Goal: Information Seeking & Learning: Find specific fact

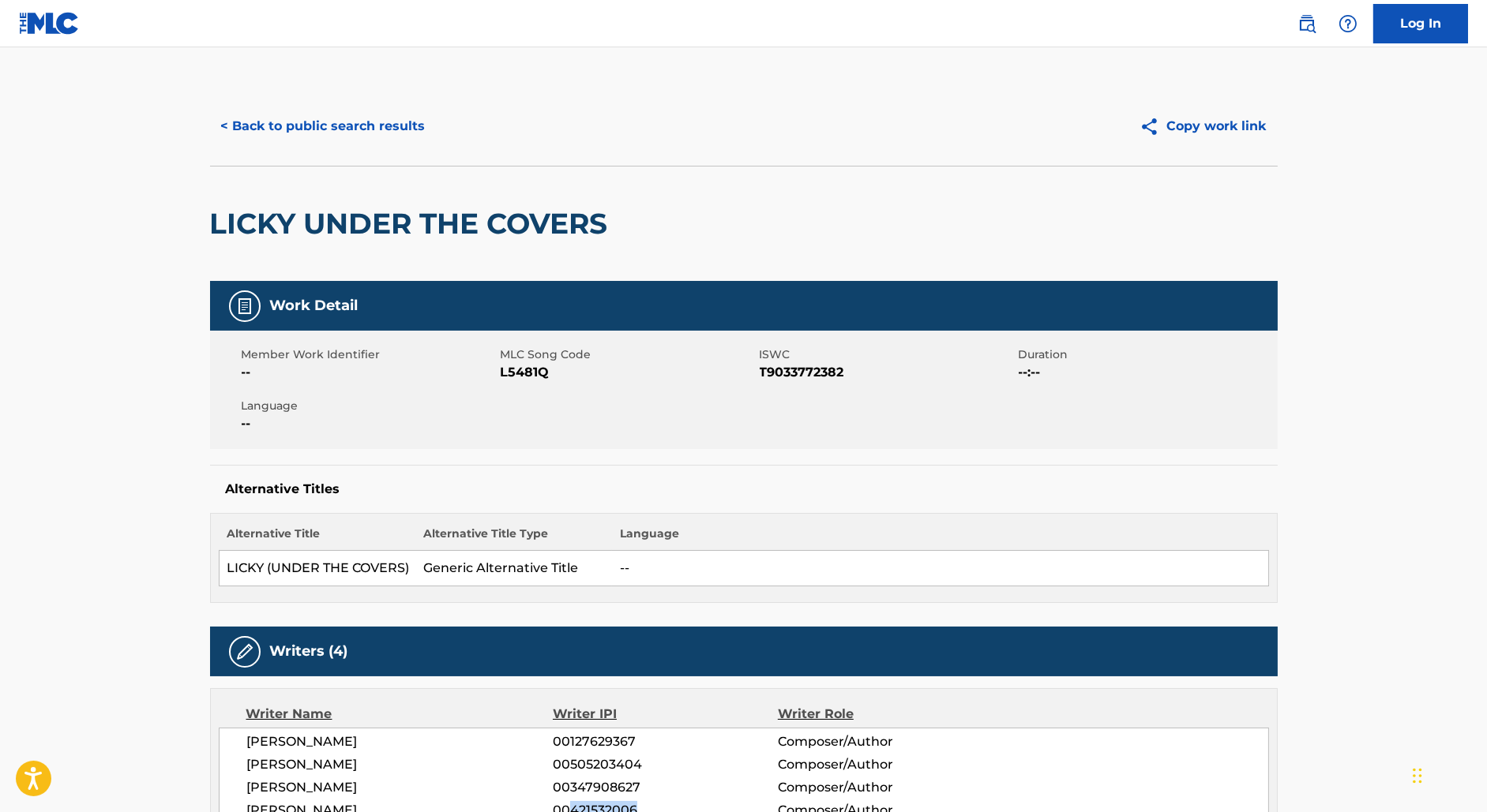
click at [282, 136] on button "< Back to public search results" at bounding box center [323, 127] width 227 height 40
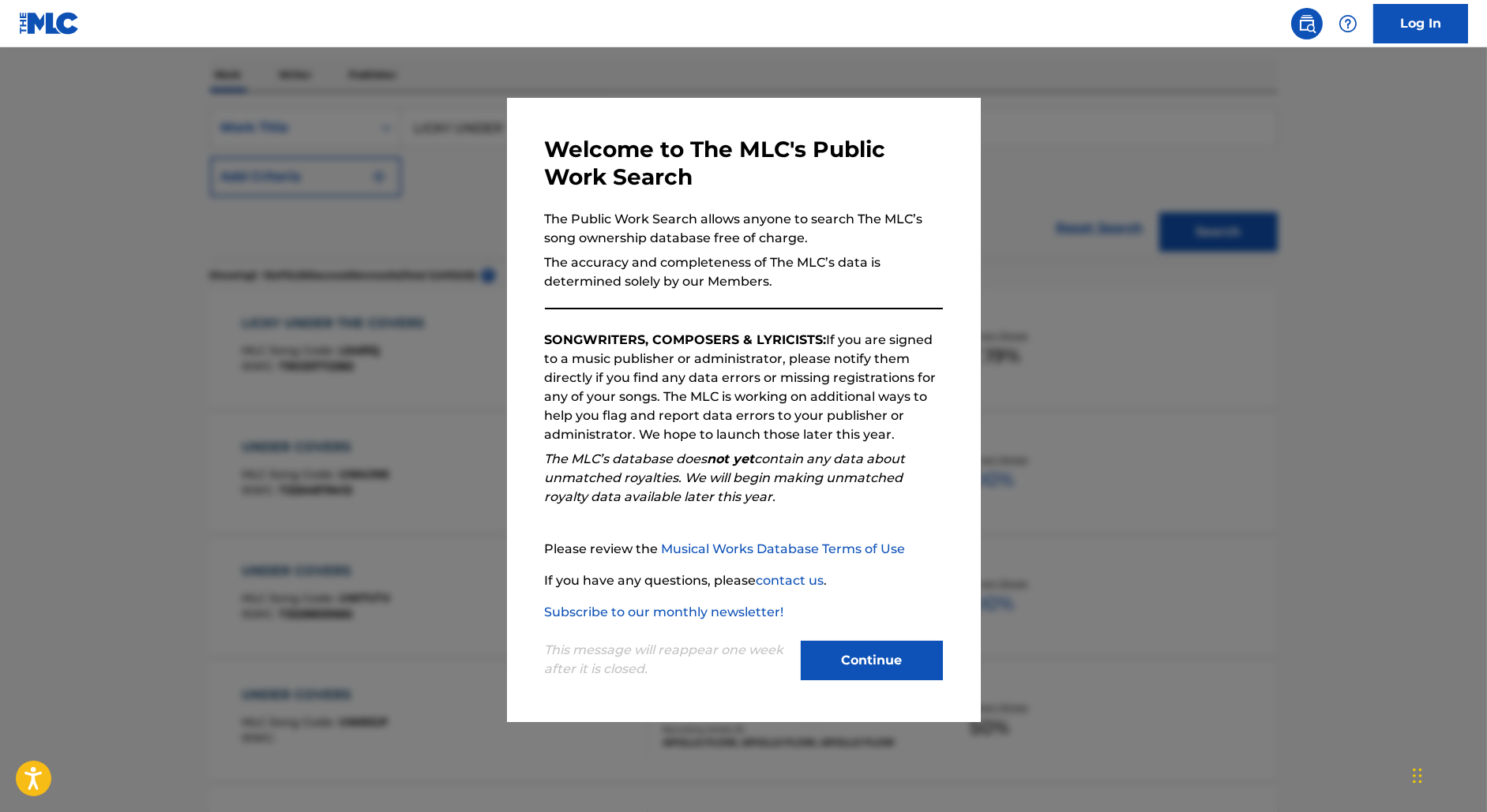
scroll to position [243, 0]
click at [302, 154] on div at bounding box center [744, 452] width 1487 height 812
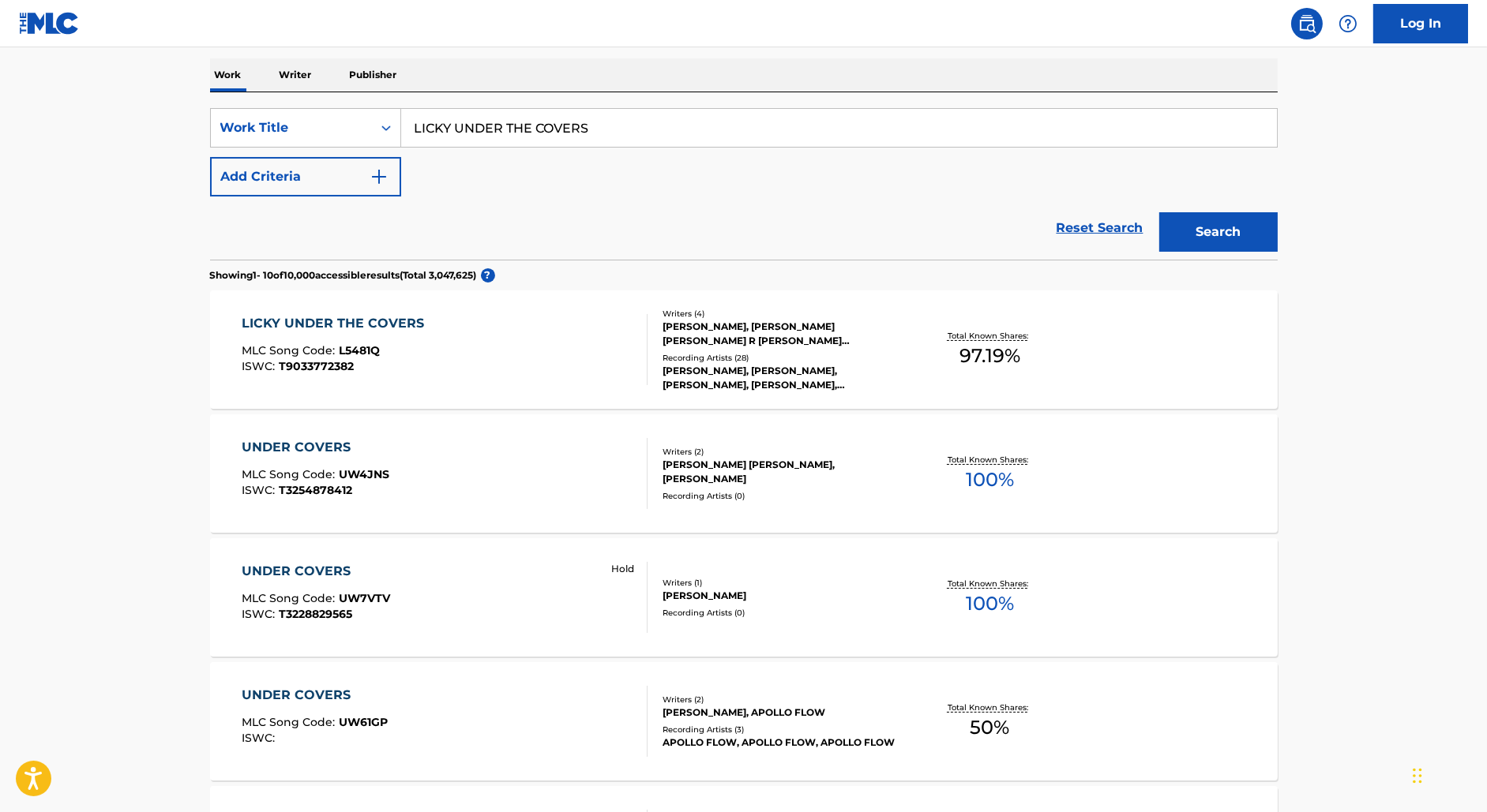
drag, startPoint x: 642, startPoint y: 130, endPoint x: 214, endPoint y: 91, distance: 429.8
paste input "SUPERMODEL (YOU BETTER WORK)"
click at [1159, 213] on button "Search" at bounding box center [1218, 233] width 119 height 40
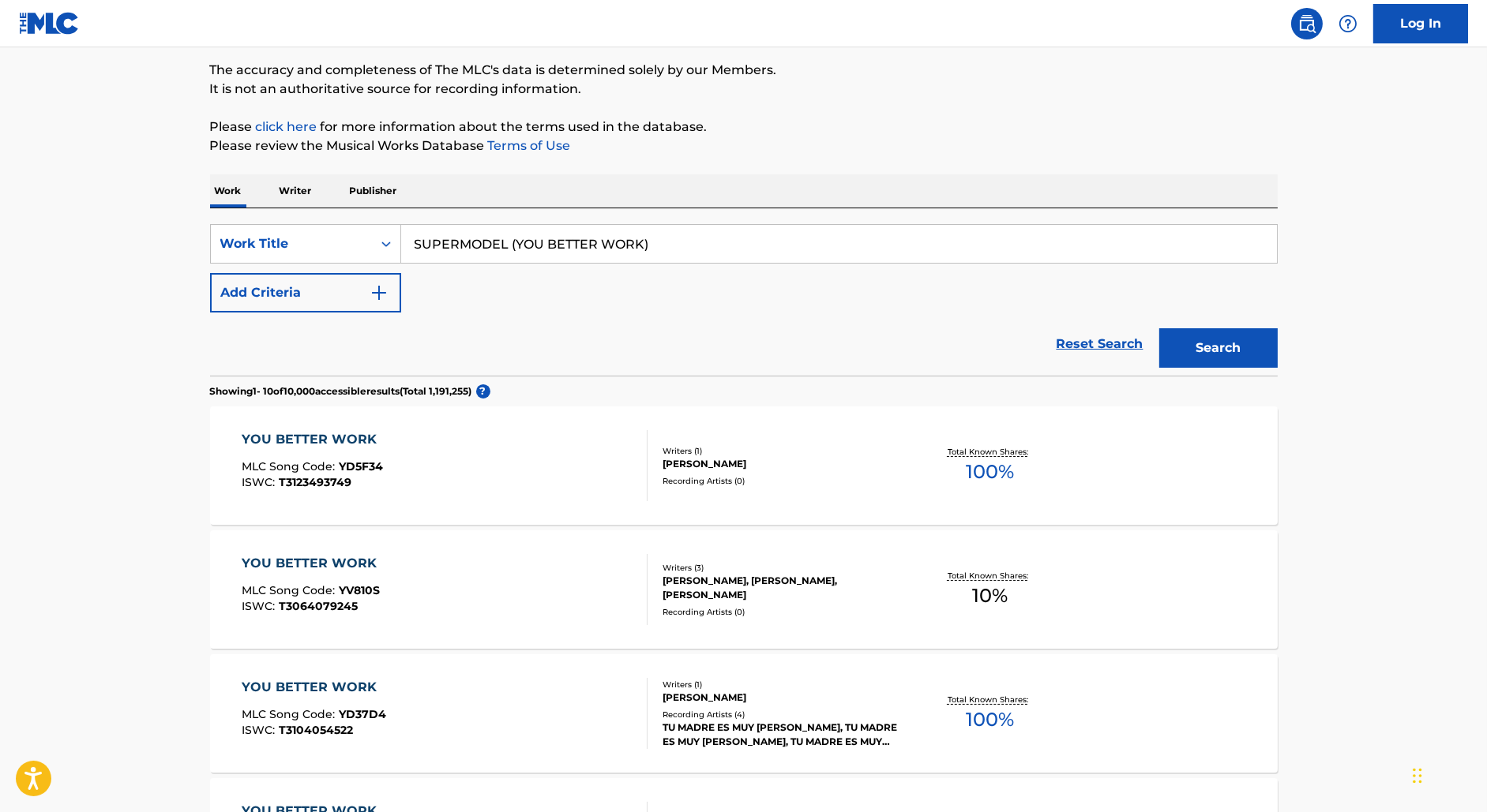
scroll to position [156, 0]
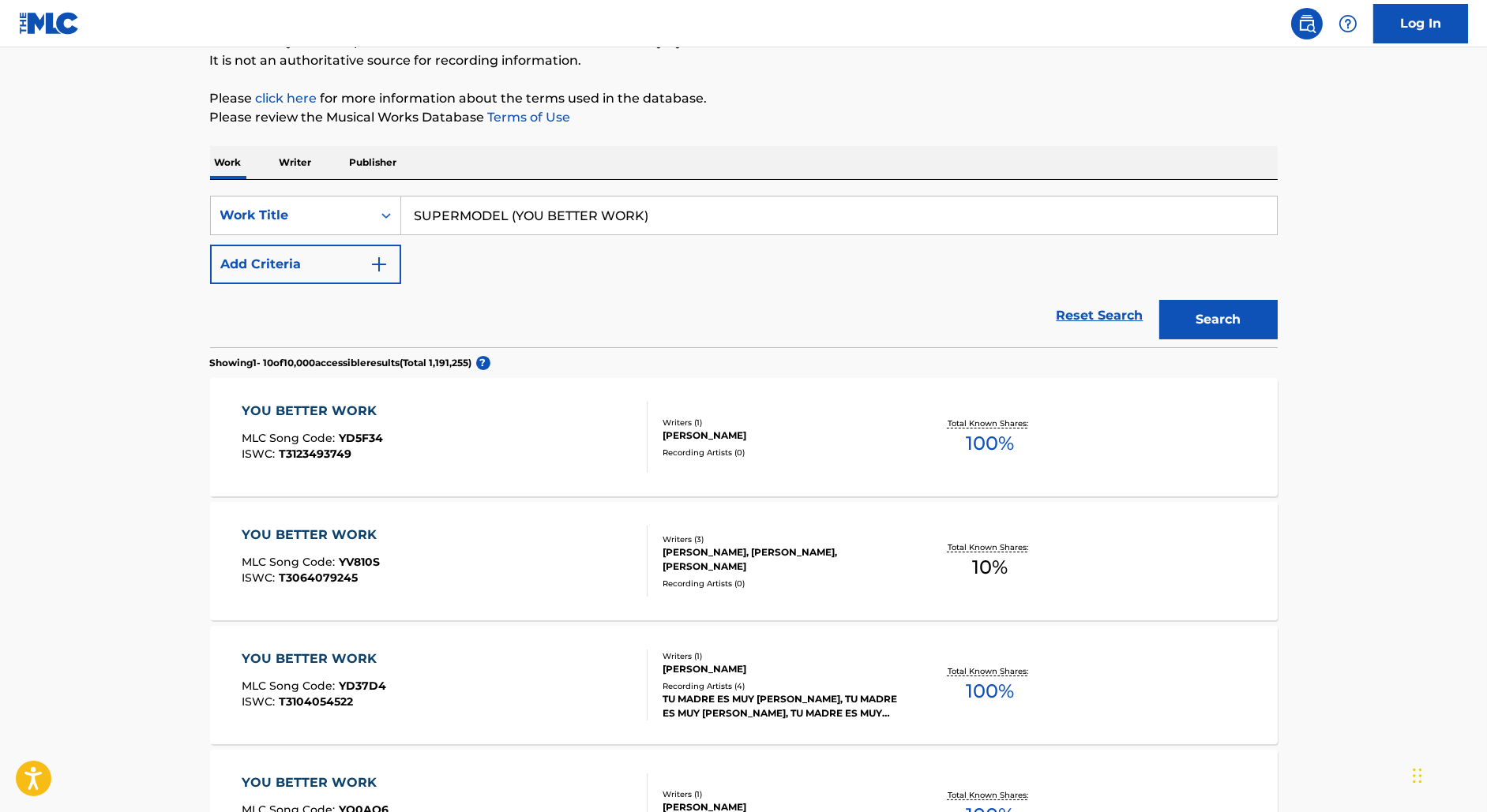
drag, startPoint x: 699, startPoint y: 210, endPoint x: 360, endPoint y: 183, distance: 340.1
click at [362, 185] on div "SearchWithCriteriaa17586b0-440b-490f-9d7a-885ad3095b5b Work Title SUPERMODEL (Y…" at bounding box center [744, 264] width 1067 height 168
paste input "LICKY (WORK IT OUT"
type input "LICKY (WORK IT OUT)"
click at [1159, 300] on button "Search" at bounding box center [1218, 320] width 119 height 40
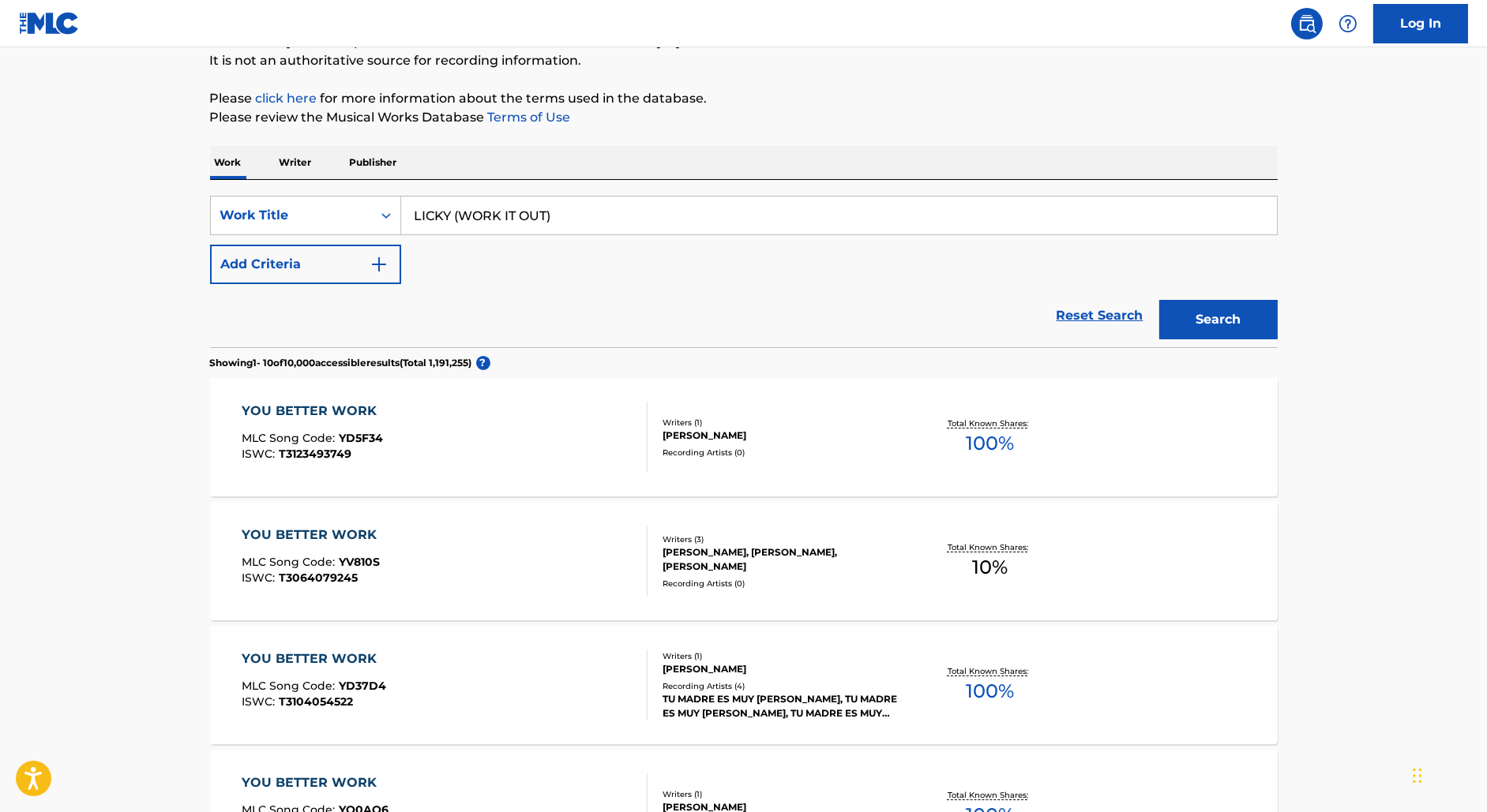
scroll to position [0, 0]
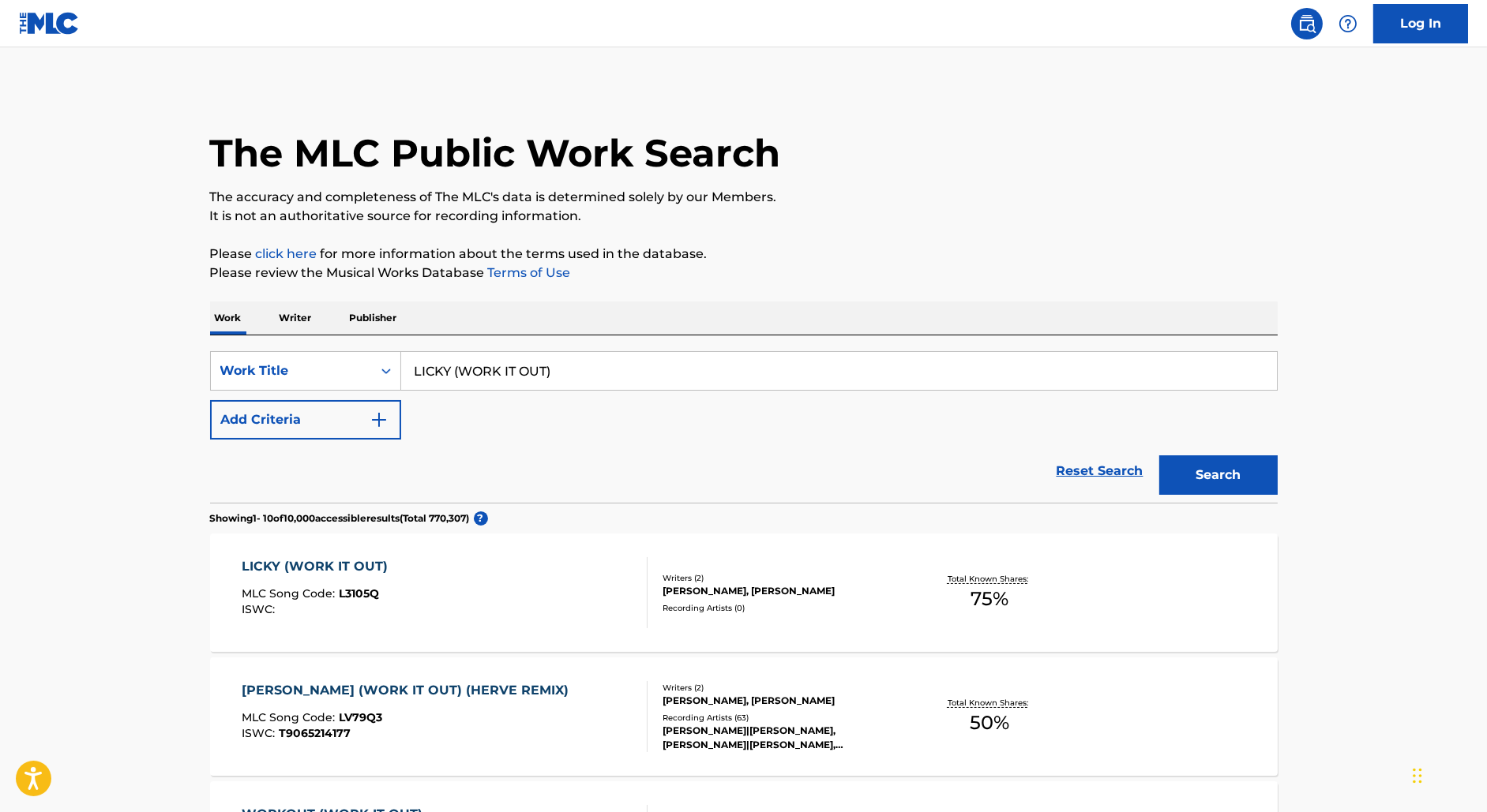
click at [475, 616] on div "LICKY (WORK IT OUT) MLC Song Code : L3105Q ISWC :" at bounding box center [445, 592] width 406 height 71
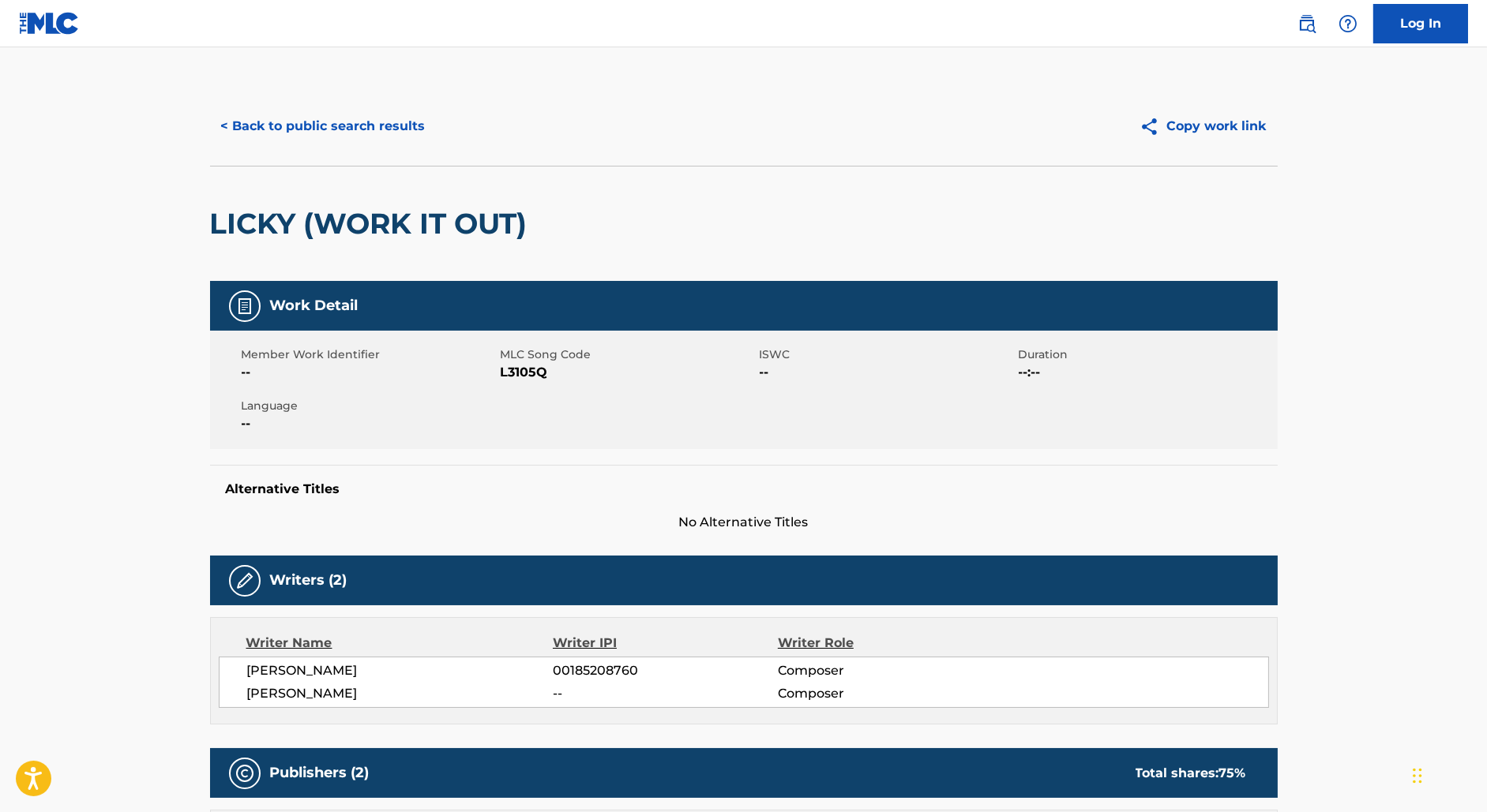
click at [324, 115] on button "< Back to public search results" at bounding box center [323, 127] width 227 height 40
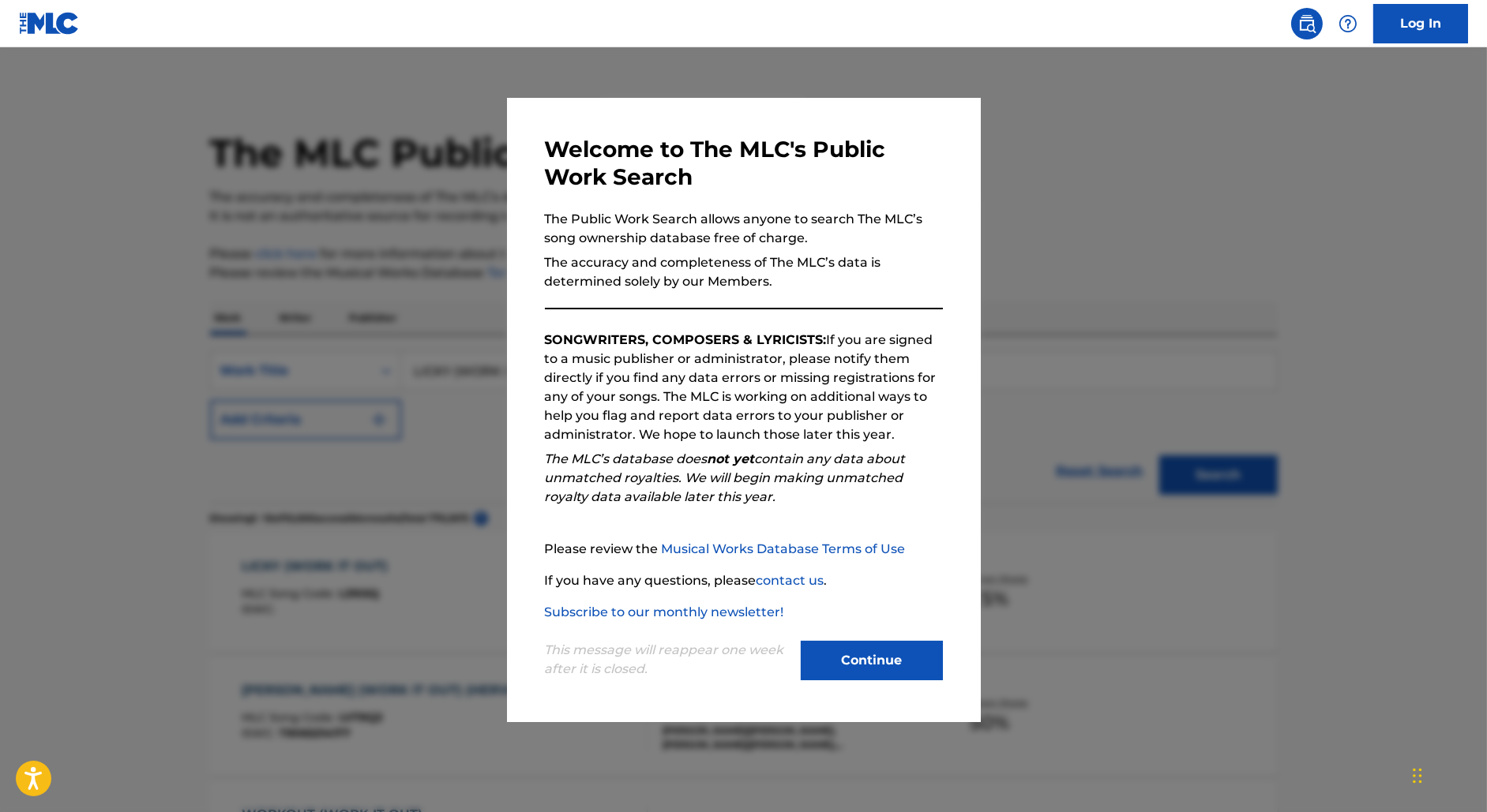
click at [406, 267] on div at bounding box center [744, 452] width 1487 height 812
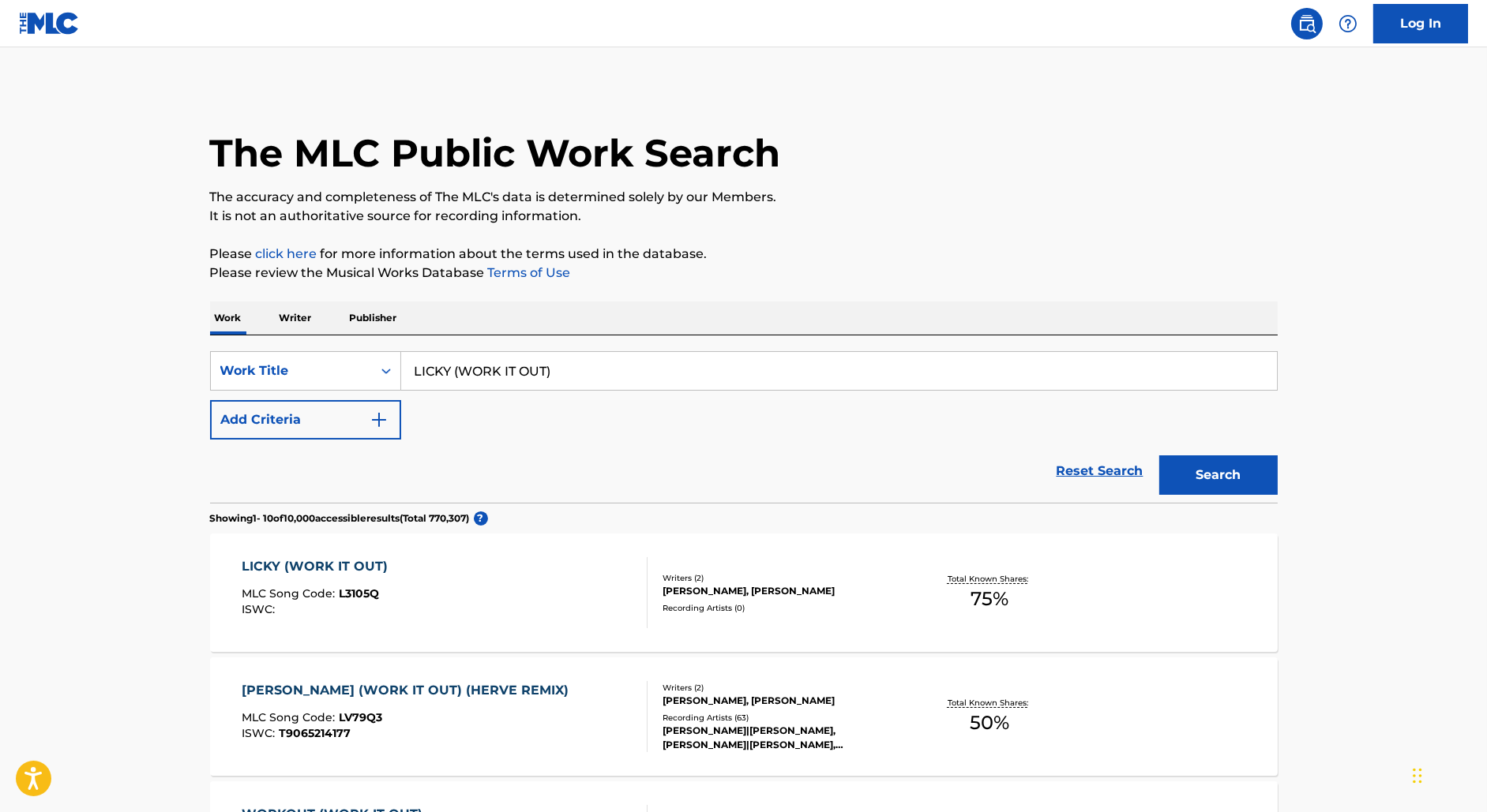
click at [469, 371] on input "LICKY (WORK IT OUT)" at bounding box center [838, 371] width 875 height 38
click at [465, 371] on input "LICKY (WORK IT OUT)" at bounding box center [838, 371] width 875 height 38
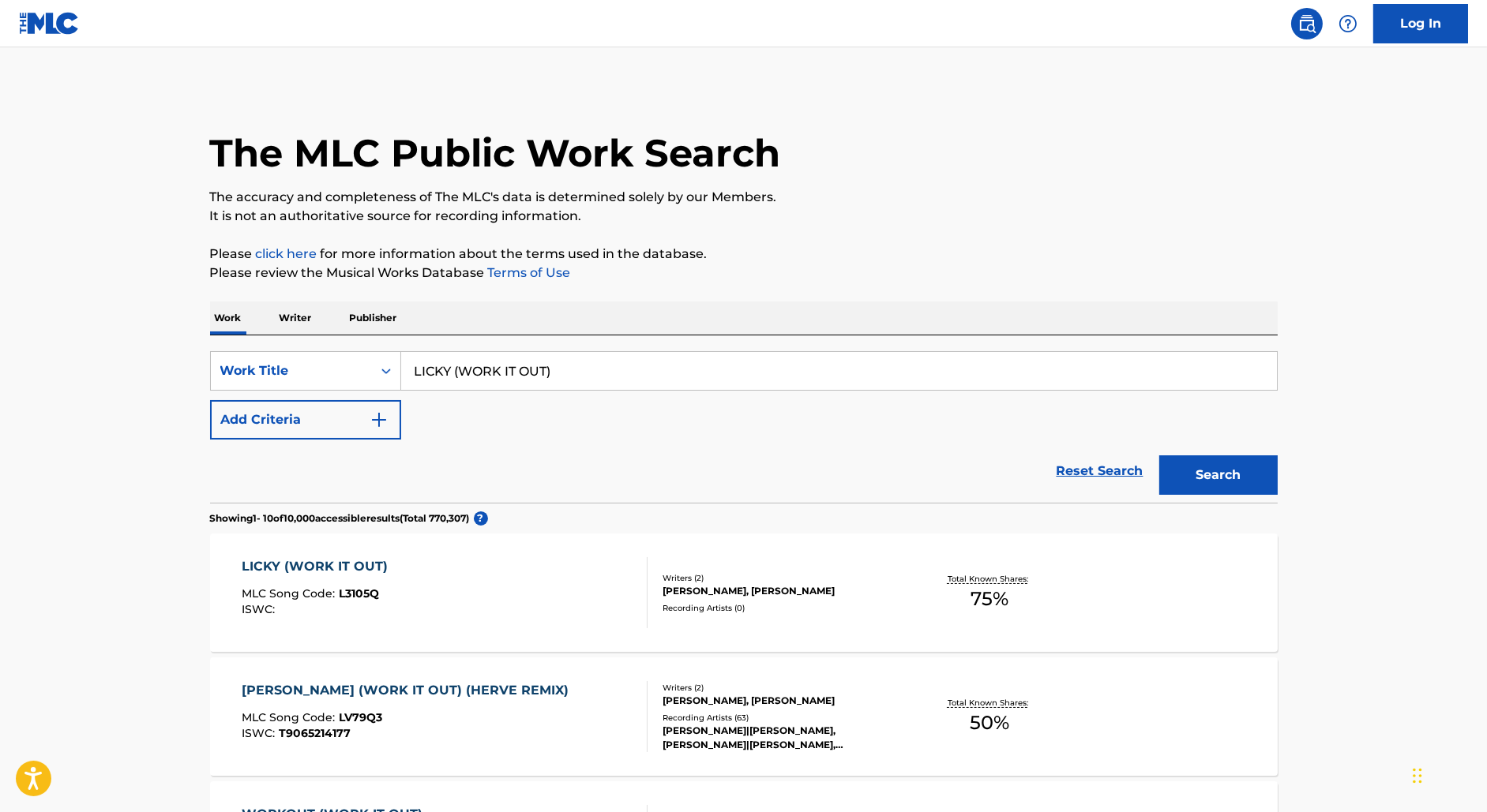
paste input "COLORBLIND"
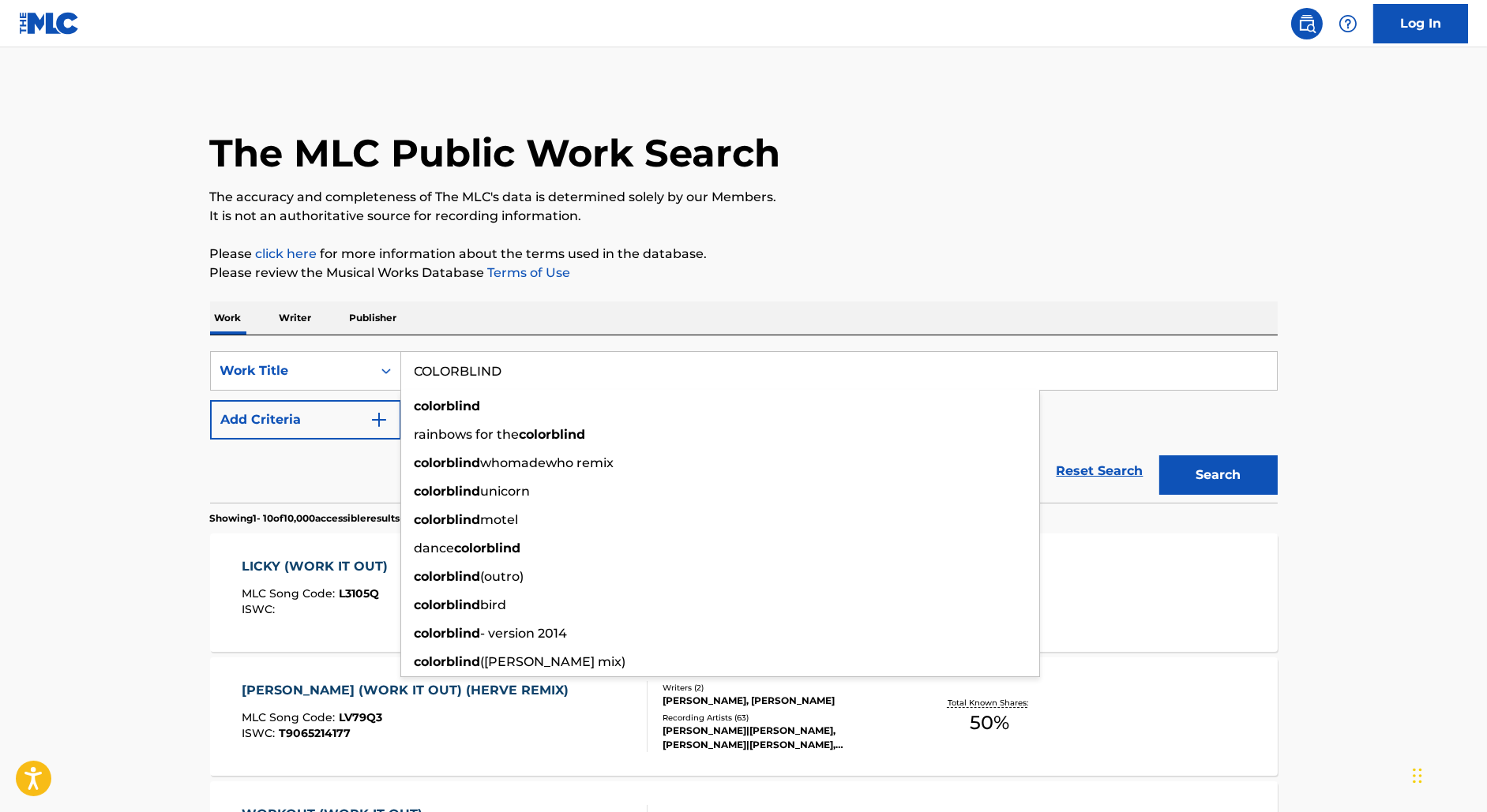
type input "COLORBLIND"
click at [306, 413] on button "Add Criteria" at bounding box center [305, 420] width 191 height 40
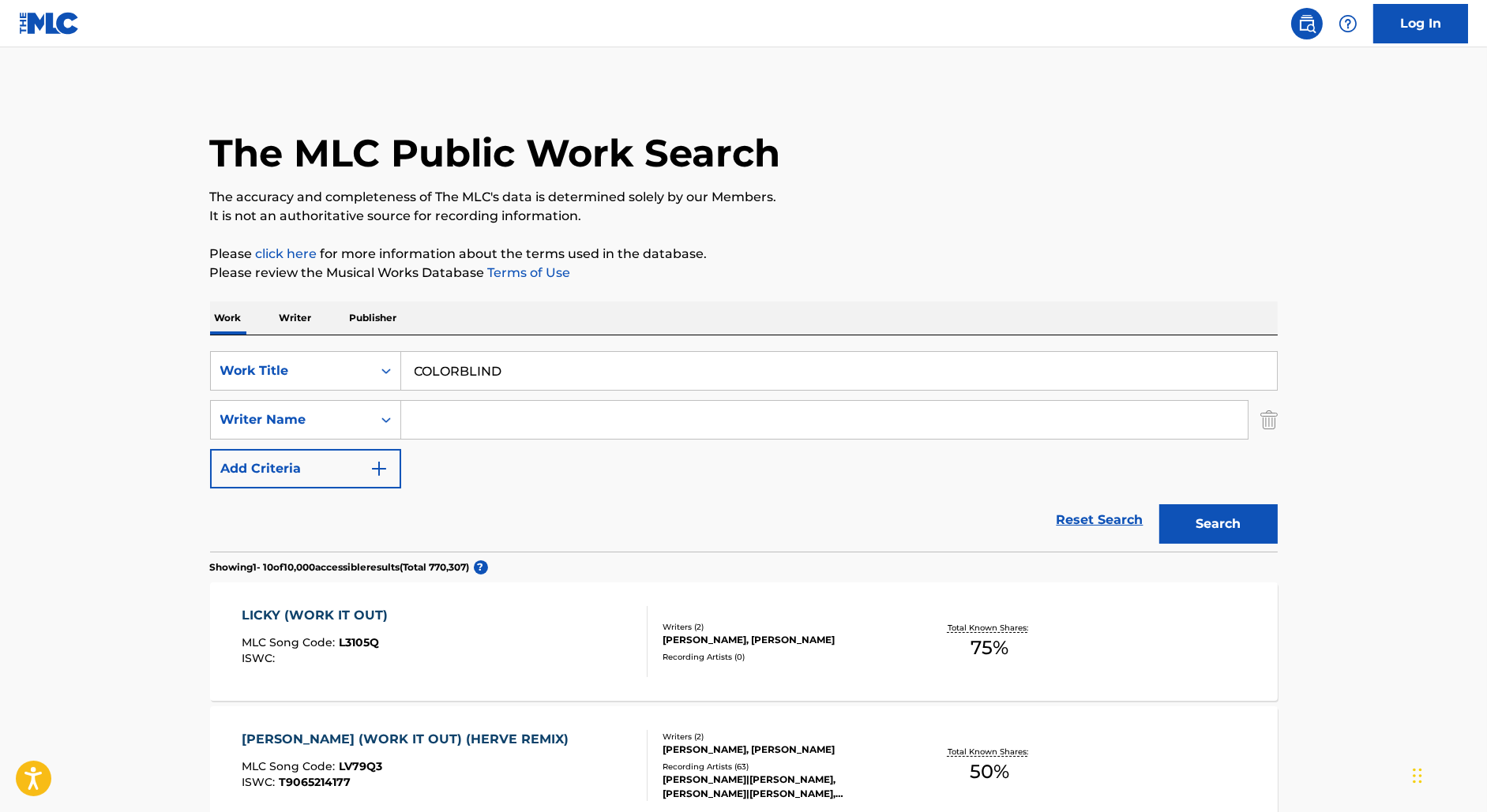
click at [462, 416] on input "Search Form" at bounding box center [823, 419] width 846 height 38
type input "[PERSON_NAME]"
click at [1159, 504] on button "Search" at bounding box center [1218, 524] width 119 height 40
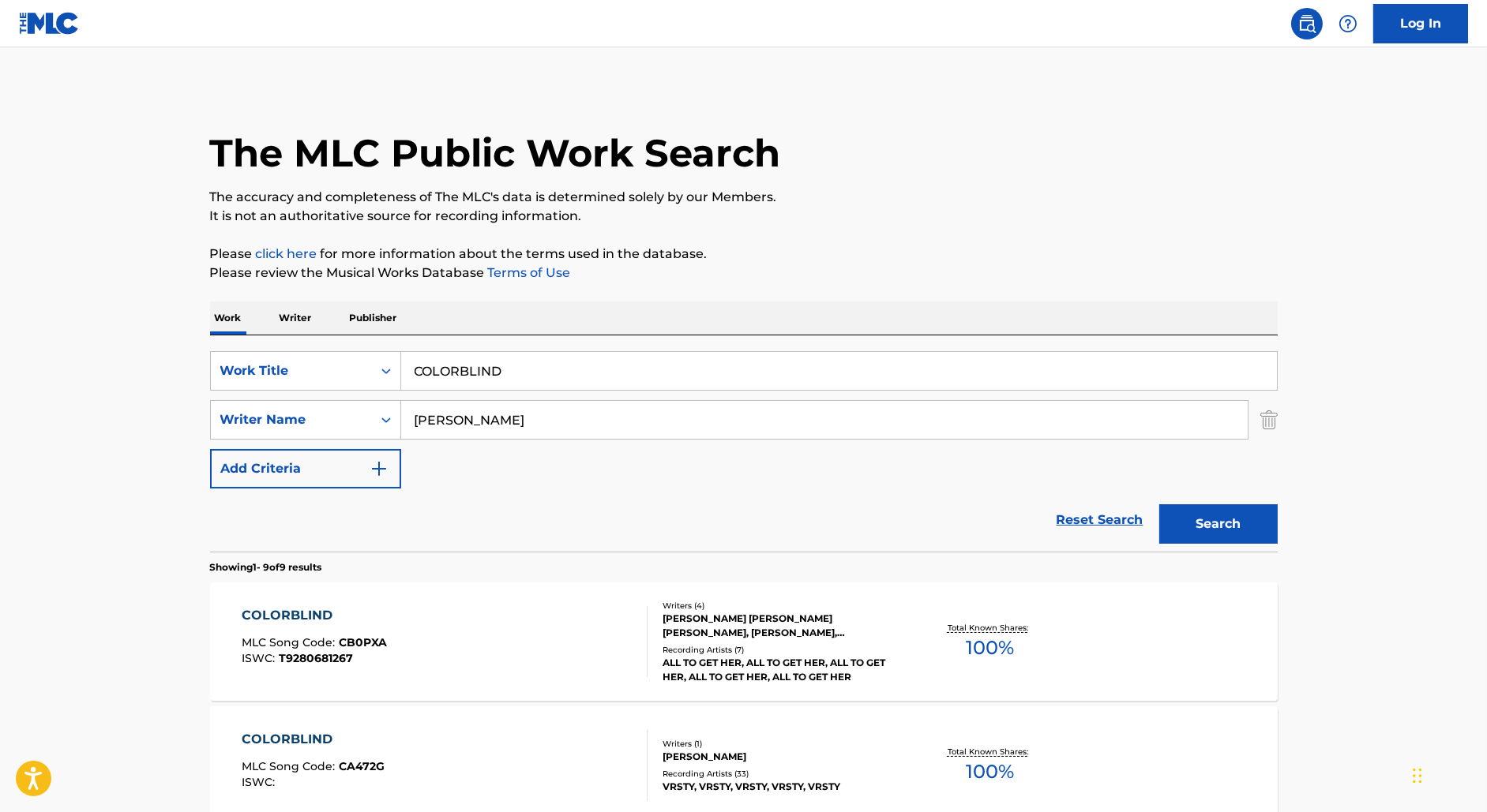
click at [462, 634] on div "COLORBLIND MLC Song Code : CB0PXA ISWC : T9280681267" at bounding box center [445, 641] width 406 height 71
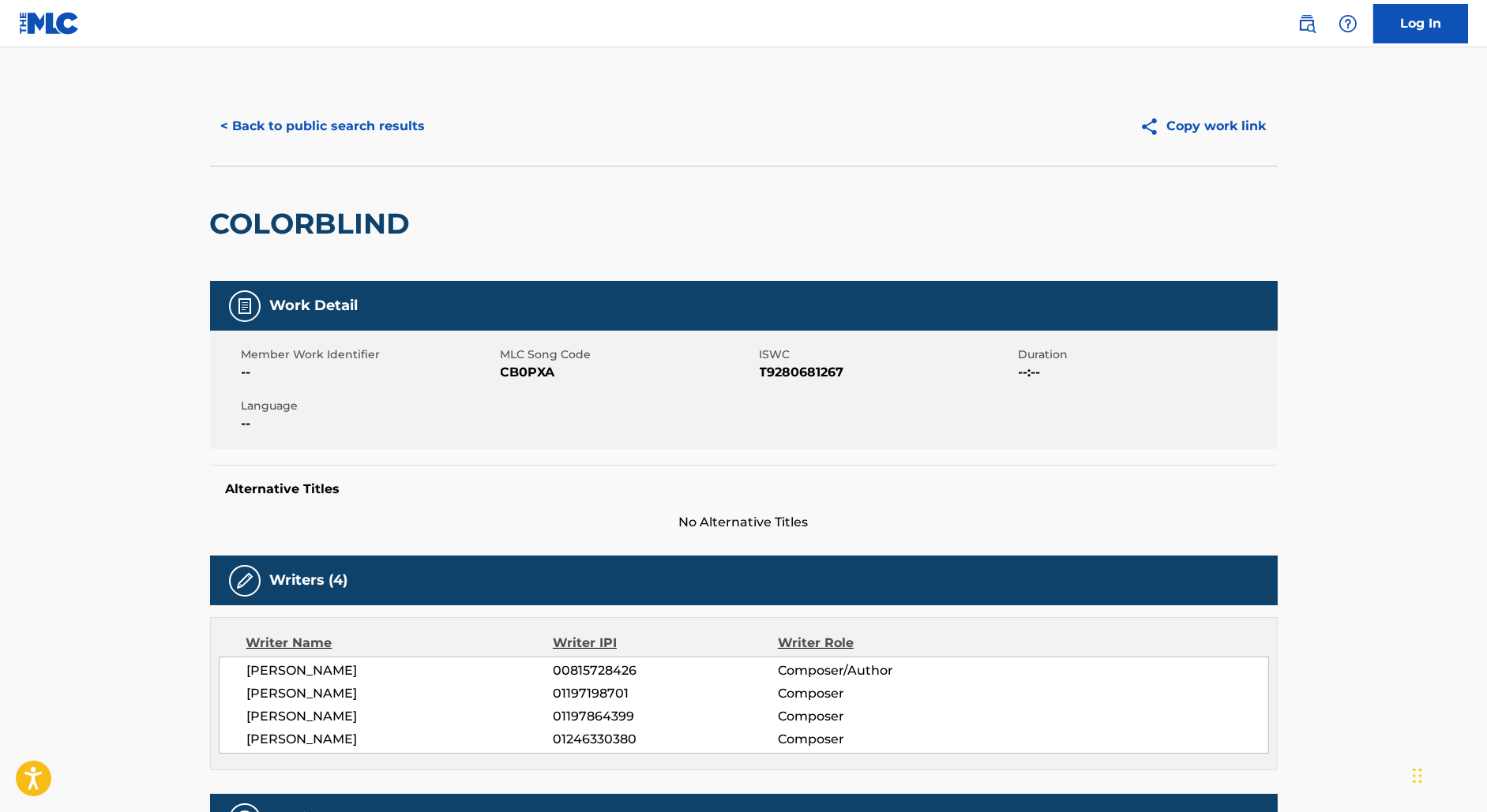
click at [288, 118] on button "< Back to public search results" at bounding box center [323, 127] width 227 height 40
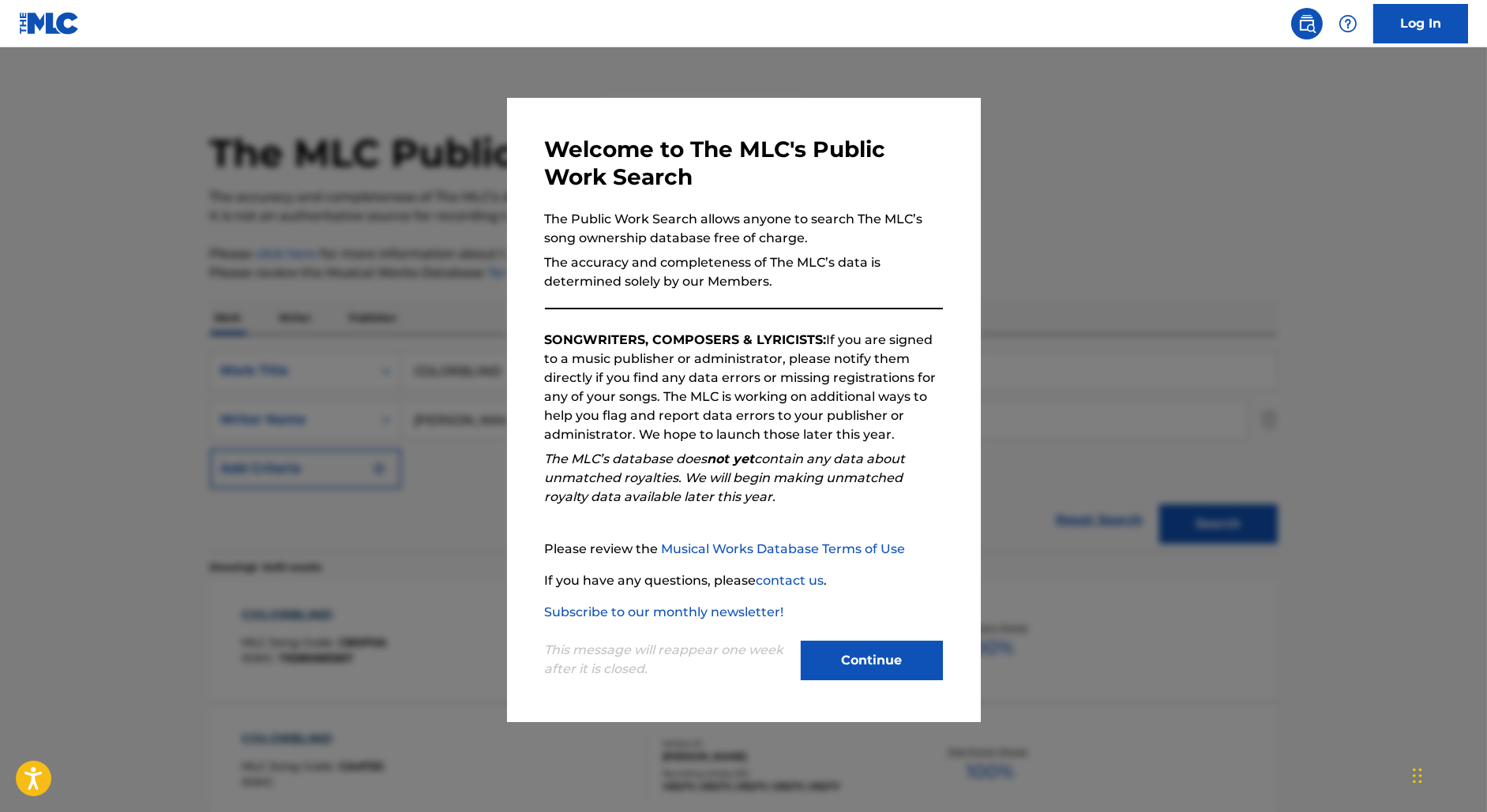
click at [326, 290] on div at bounding box center [744, 452] width 1487 height 812
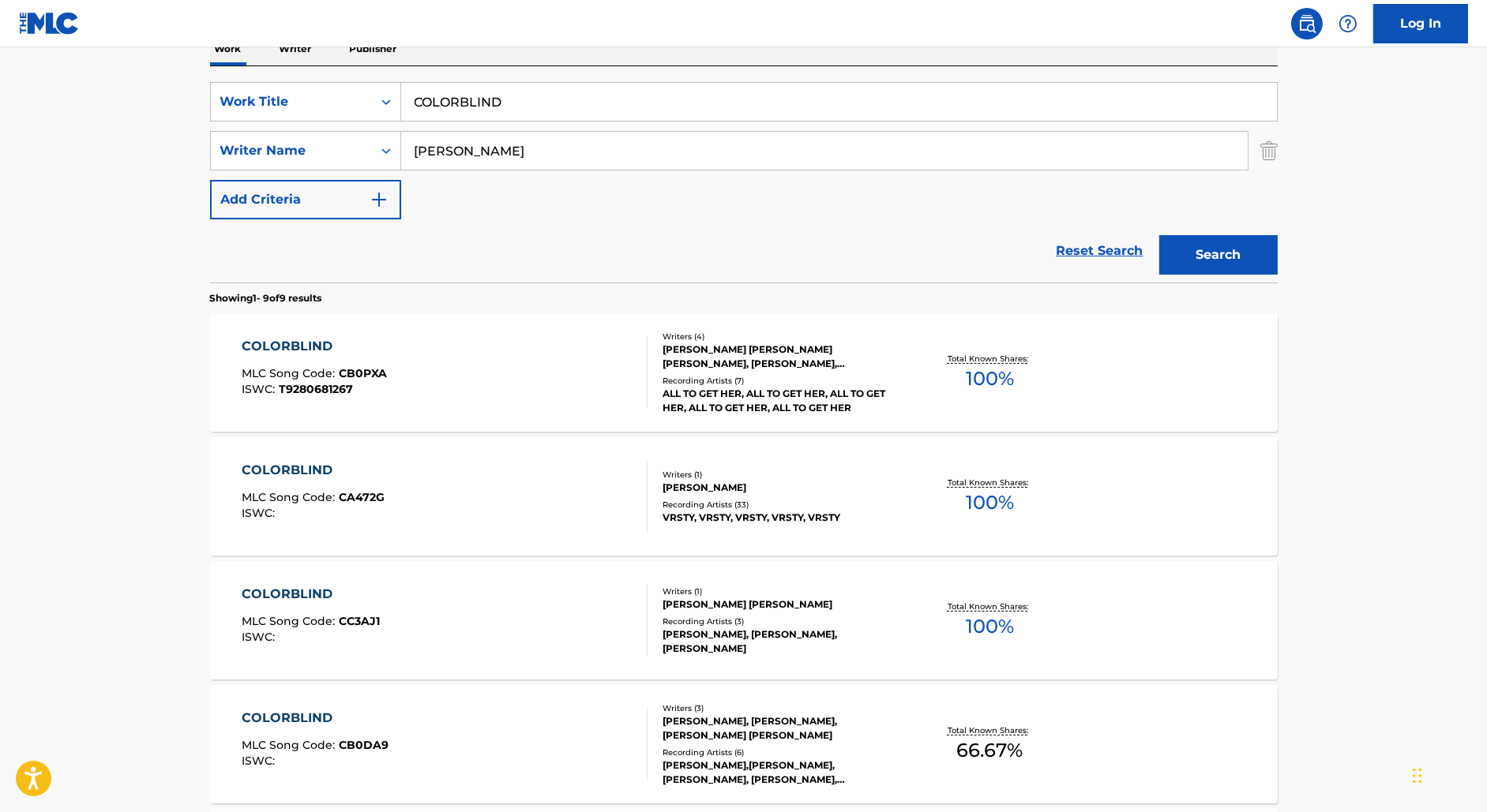
scroll to position [604, 0]
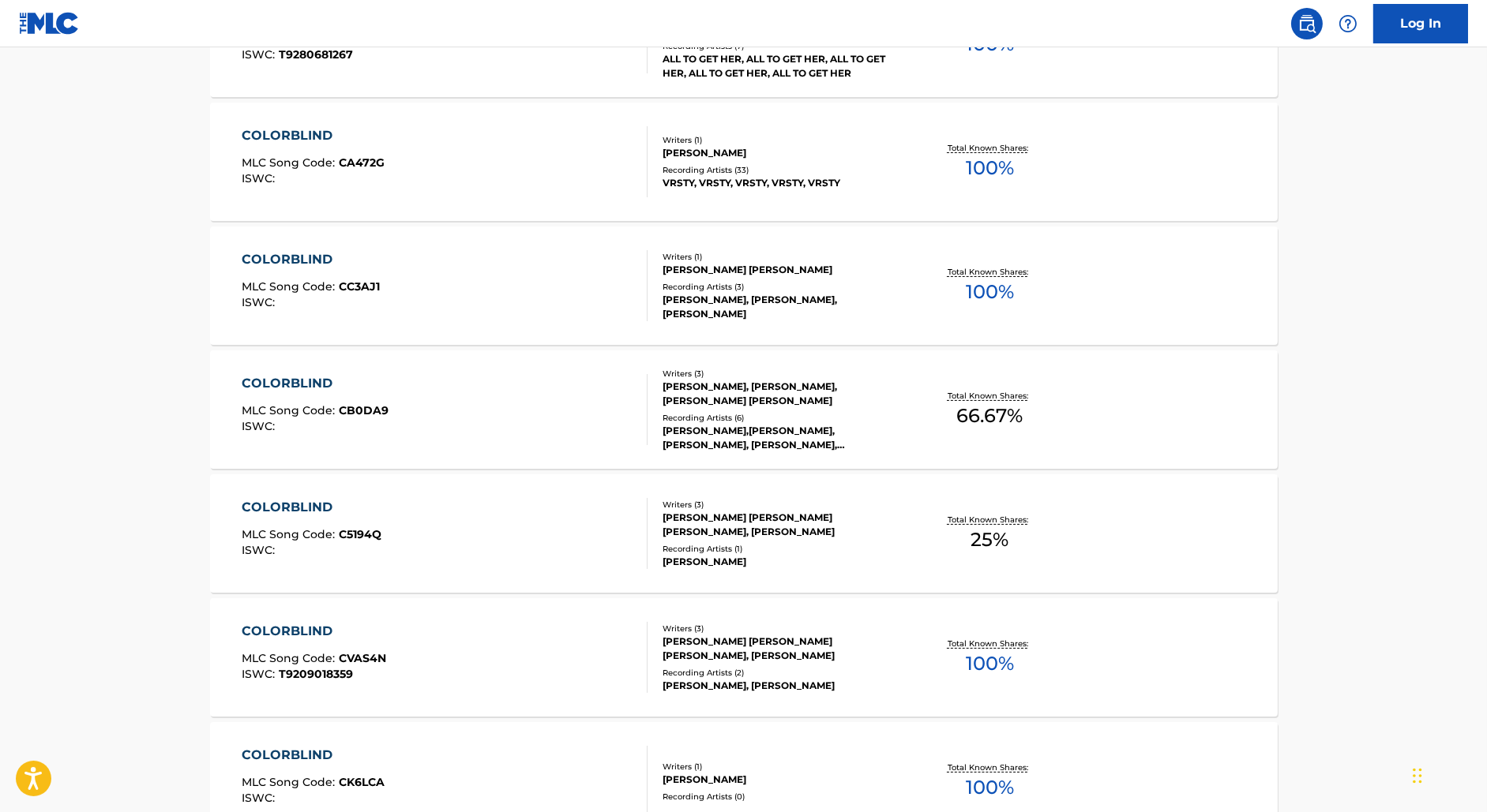
click at [465, 148] on div "COLORBLIND MLC Song Code : CA472G ISWC :" at bounding box center [445, 161] width 406 height 71
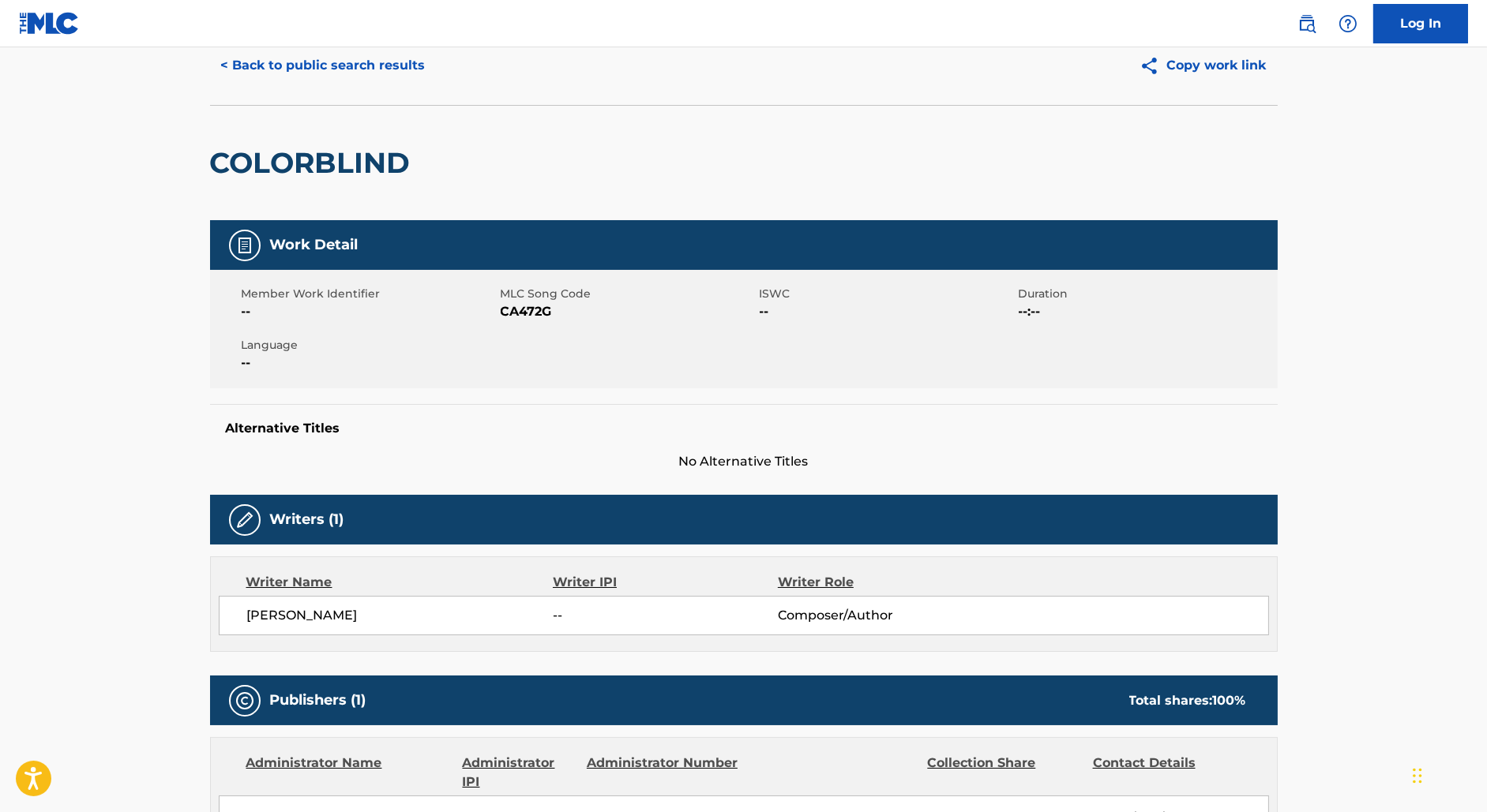
scroll to position [251, 0]
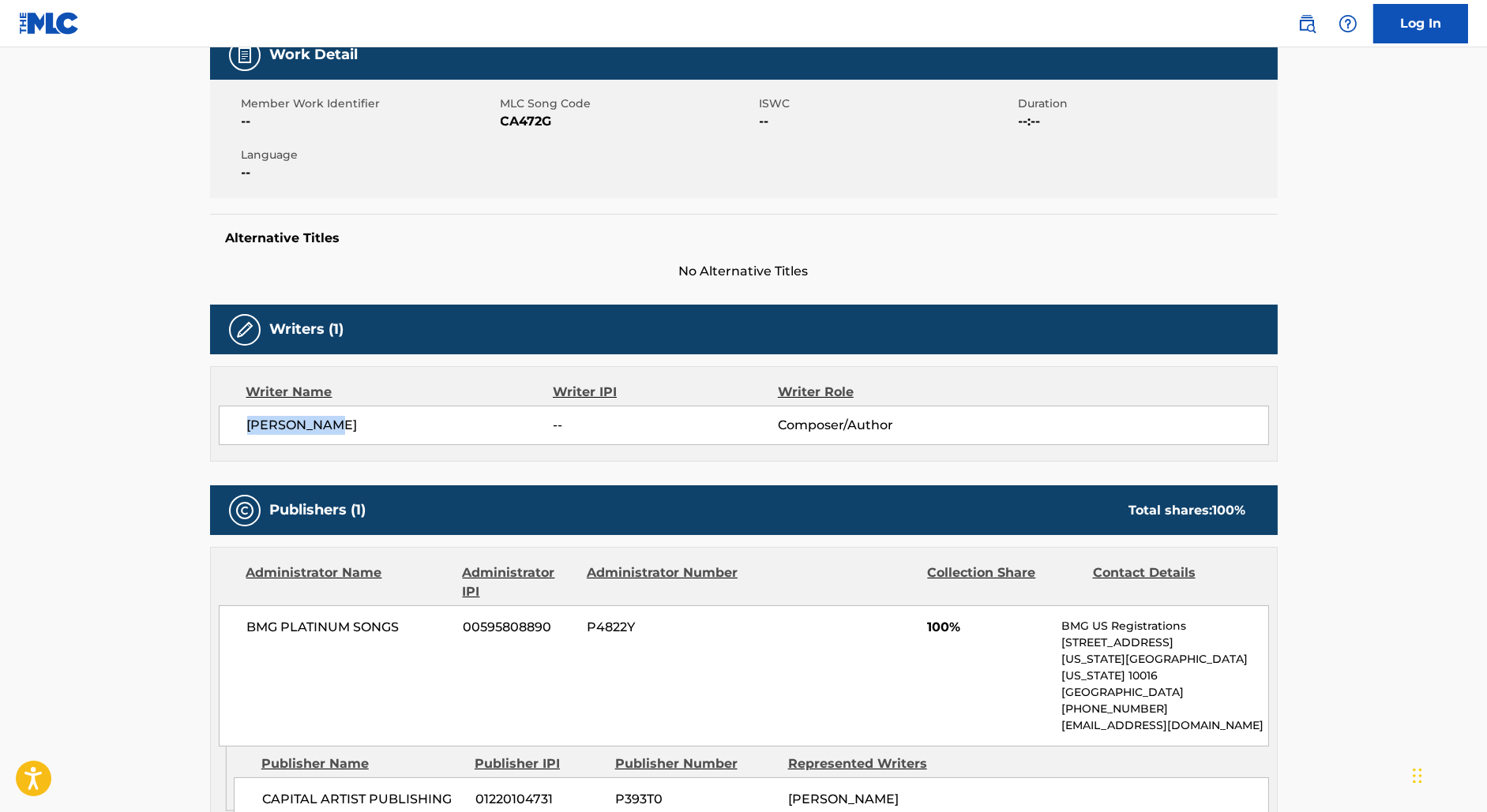
drag, startPoint x: 344, startPoint y: 422, endPoint x: 221, endPoint y: 422, distance: 123.0
click at [221, 422] on div "[PERSON_NAME] -- Composer/Author" at bounding box center [744, 425] width 1050 height 40
copy span "[PERSON_NAME]"
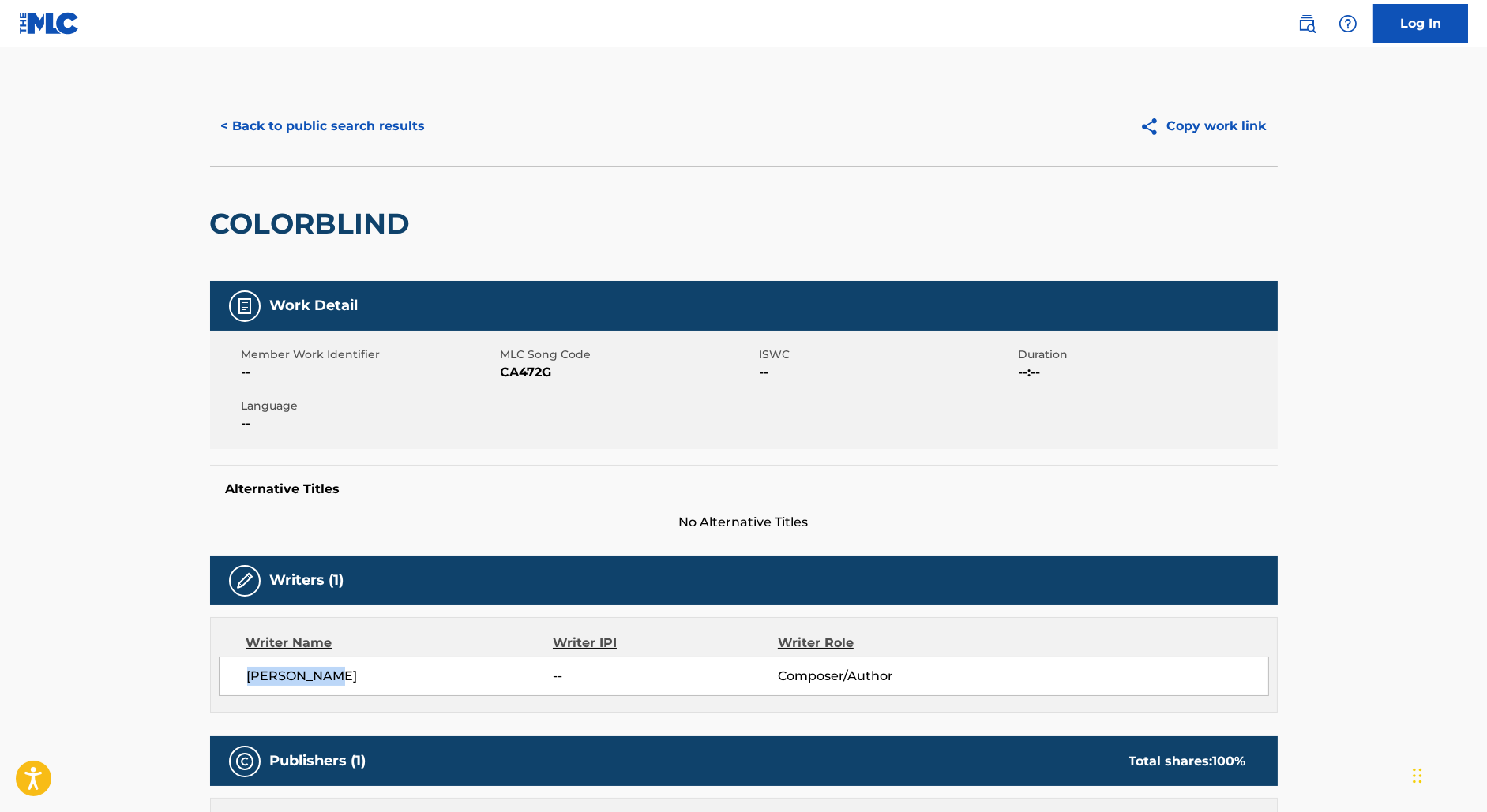
click at [282, 114] on button "< Back to public search results" at bounding box center [323, 127] width 227 height 40
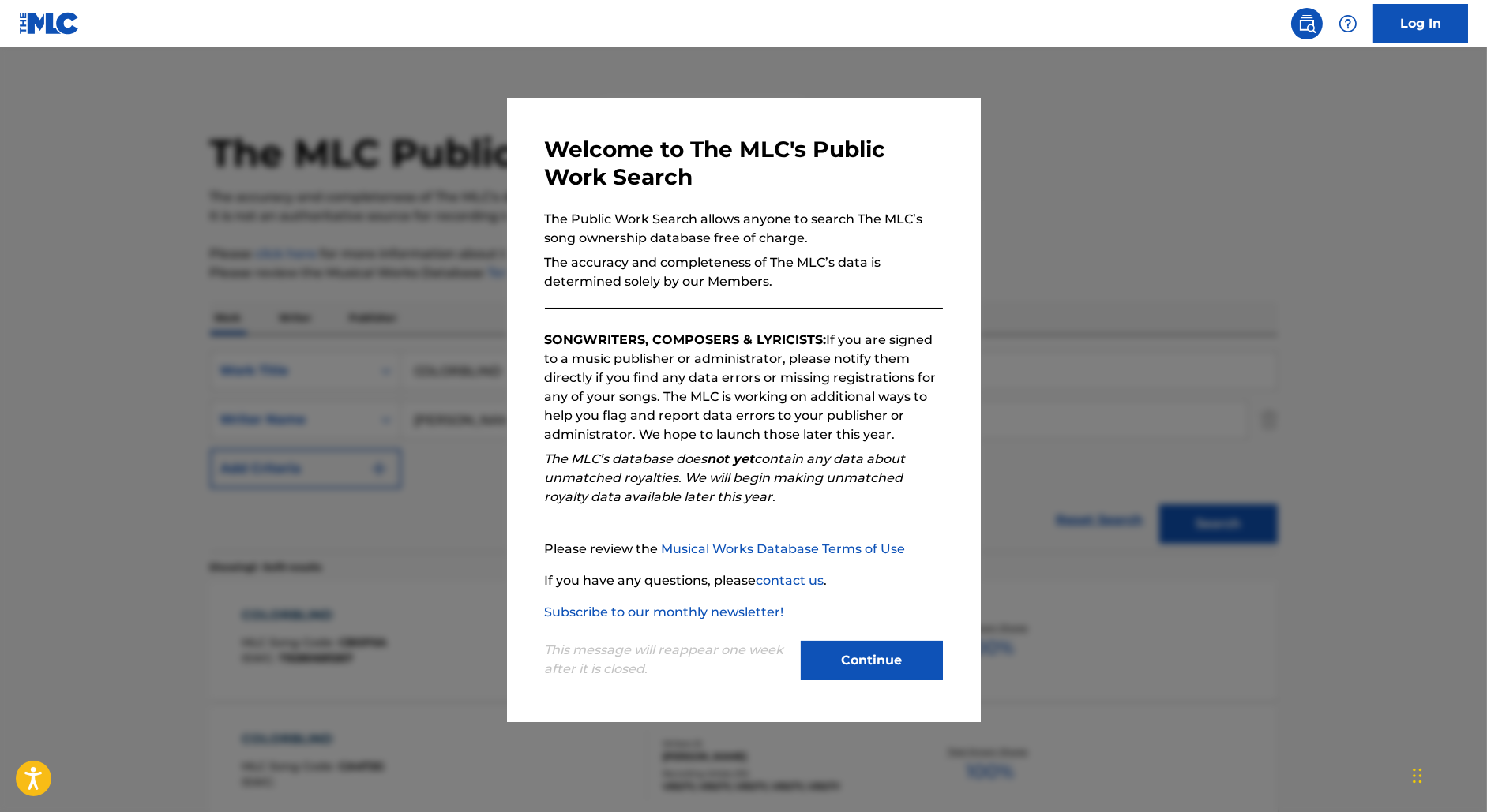
scroll to position [693, 0]
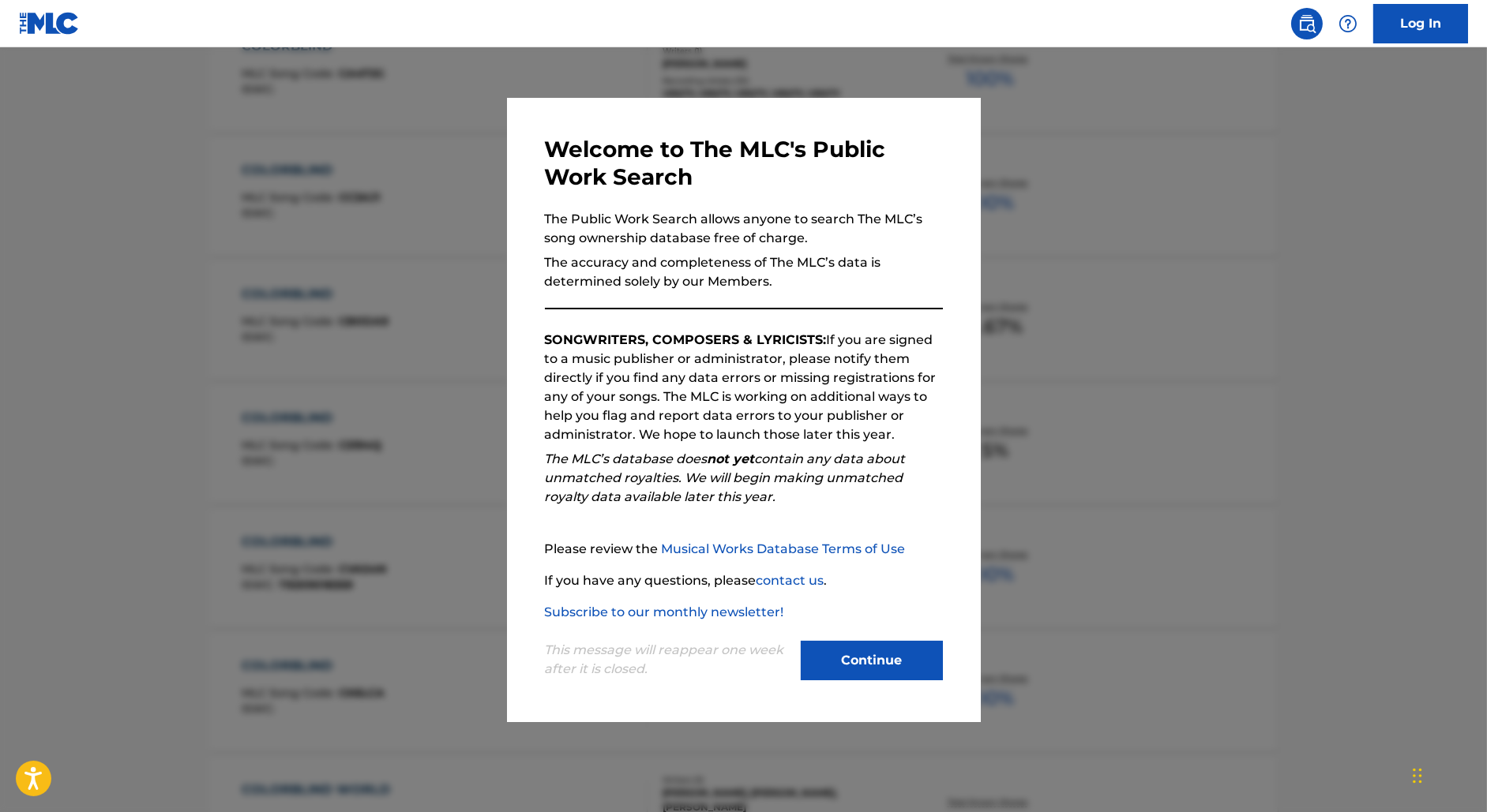
click at [342, 199] on div at bounding box center [744, 452] width 1487 height 812
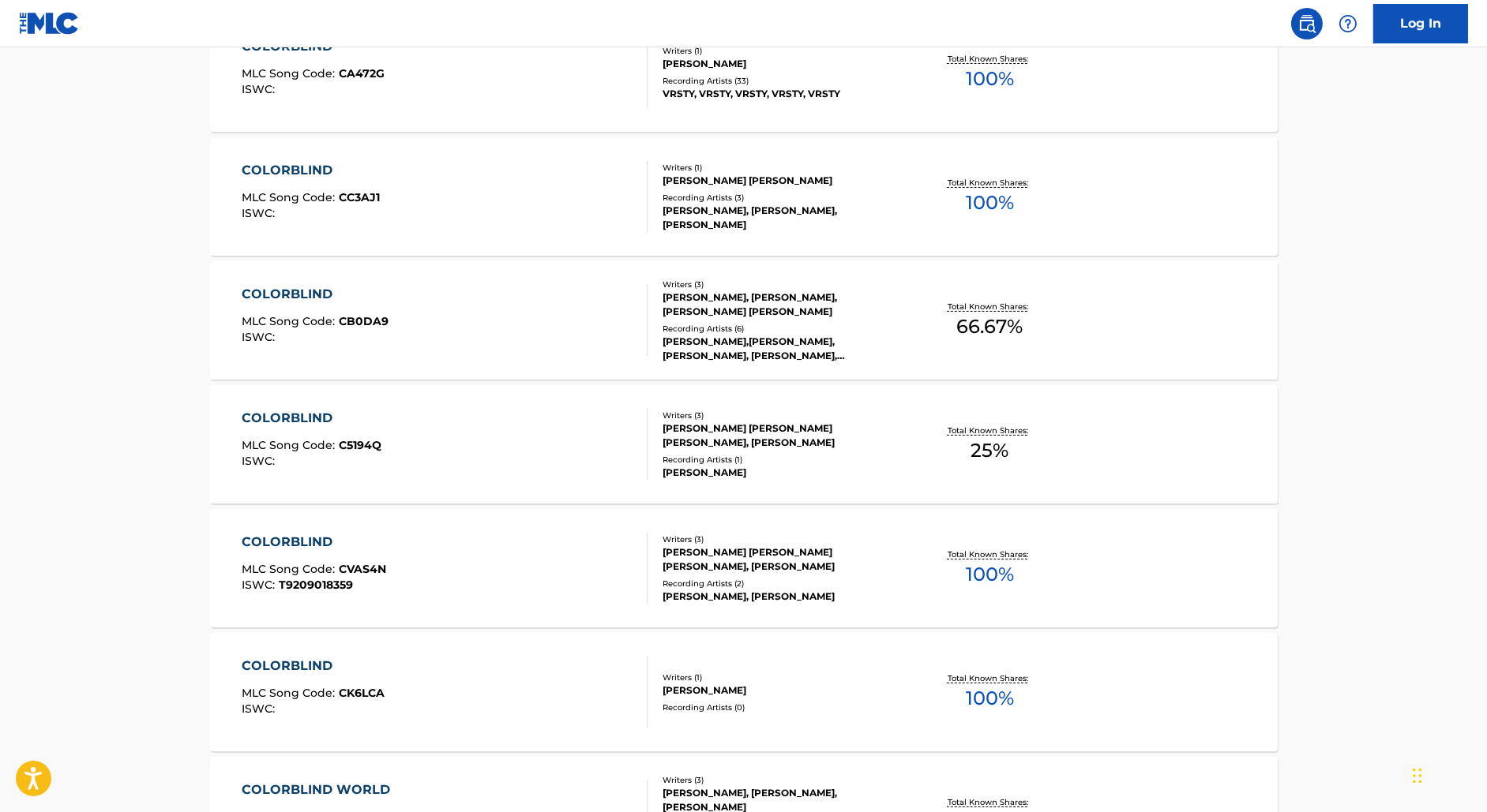
scroll to position [0, 0]
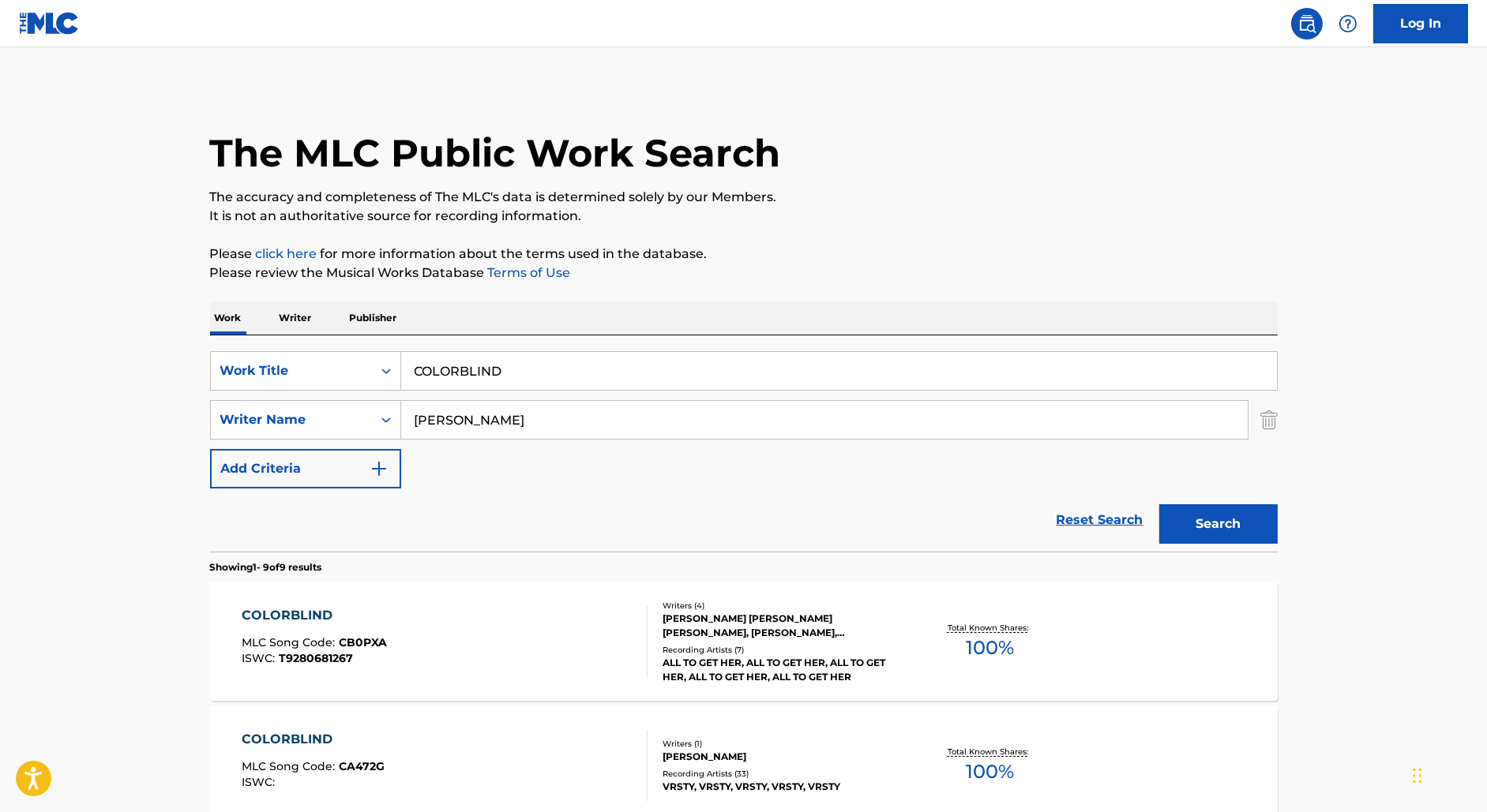
click at [302, 326] on p "Writer" at bounding box center [296, 318] width 42 height 33
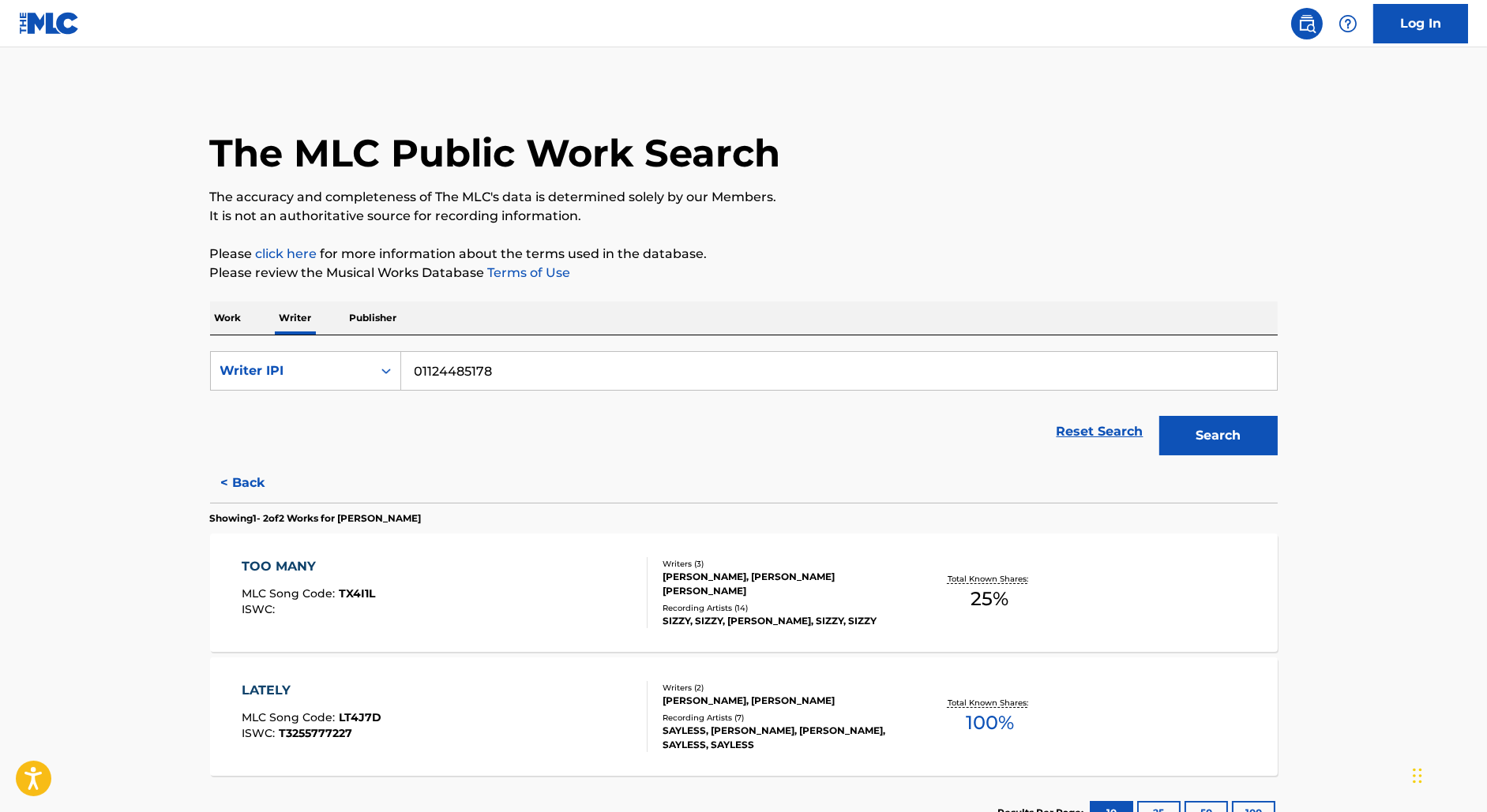
click at [456, 364] on input "01124485178" at bounding box center [838, 371] width 875 height 38
paste input "[PERSON_NAME]"
click at [1159, 415] on button "Search" at bounding box center [1218, 435] width 119 height 40
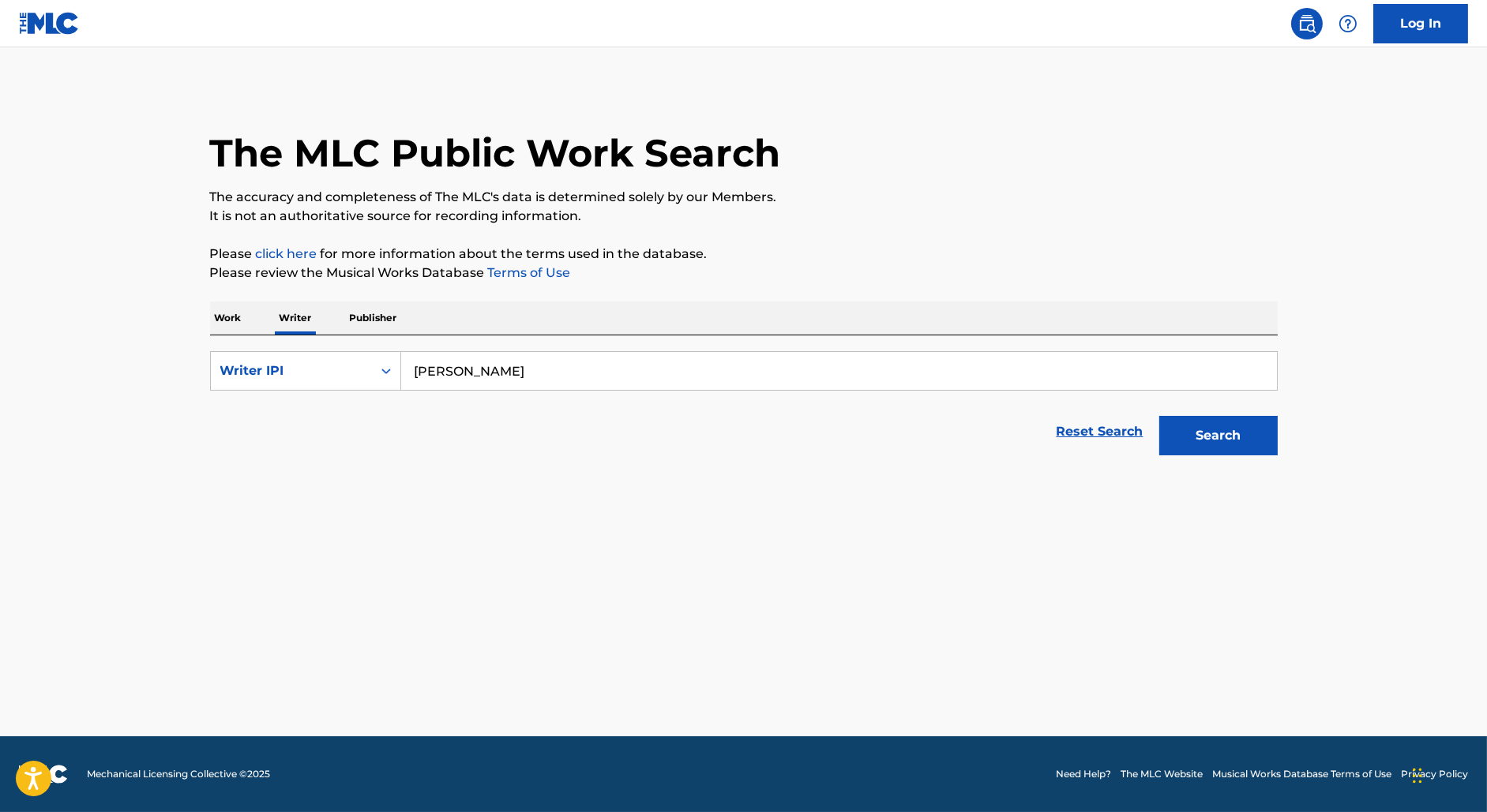
click at [467, 381] on input "[PERSON_NAME]" at bounding box center [838, 371] width 875 height 38
paste input "1006691970"
click at [1159, 415] on button "Search" at bounding box center [1218, 435] width 119 height 40
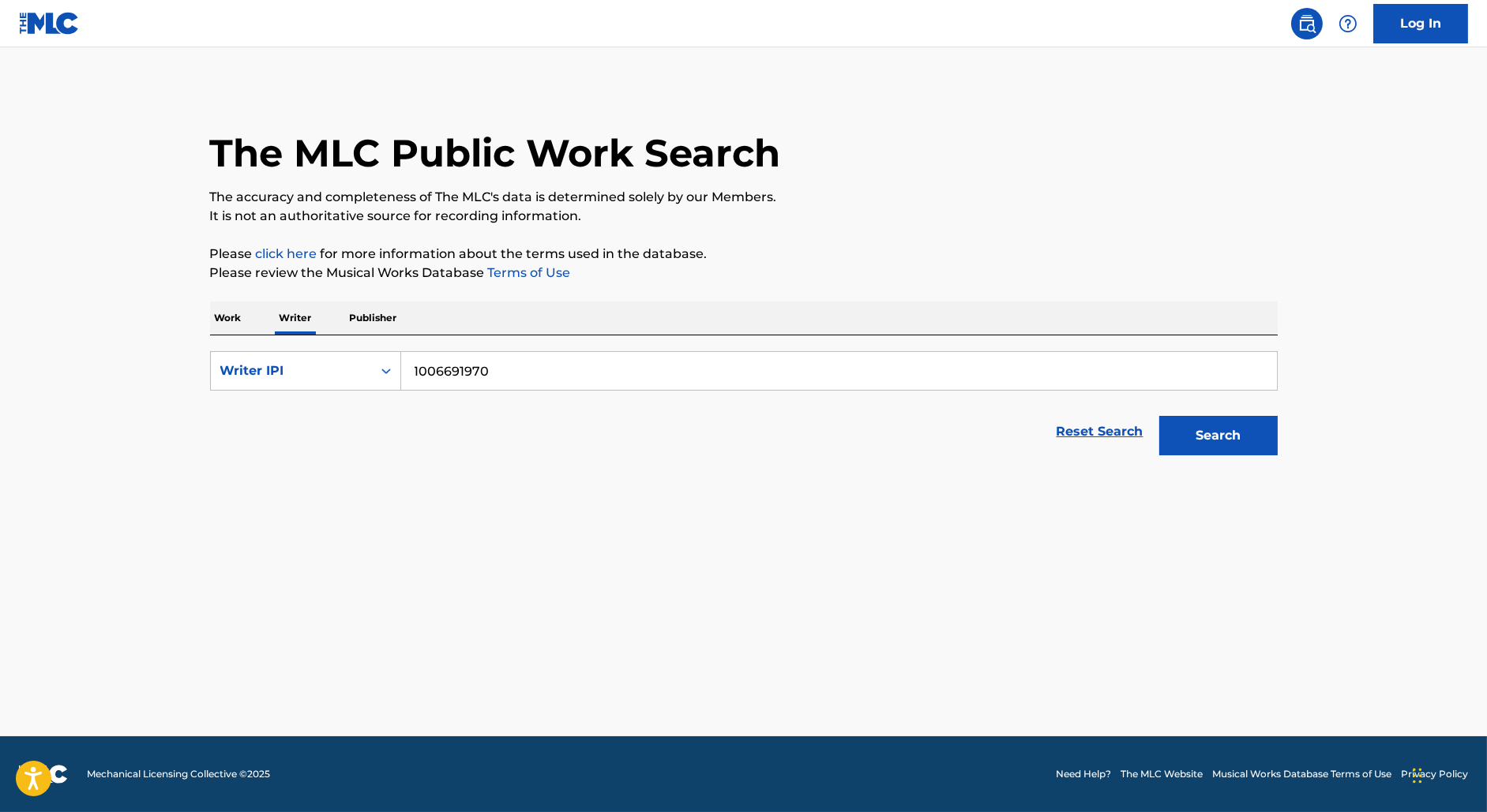
click at [412, 371] on input "1006691970" at bounding box center [838, 371] width 875 height 38
type input "01006691970"
click at [1159, 415] on button "Search" at bounding box center [1218, 435] width 119 height 40
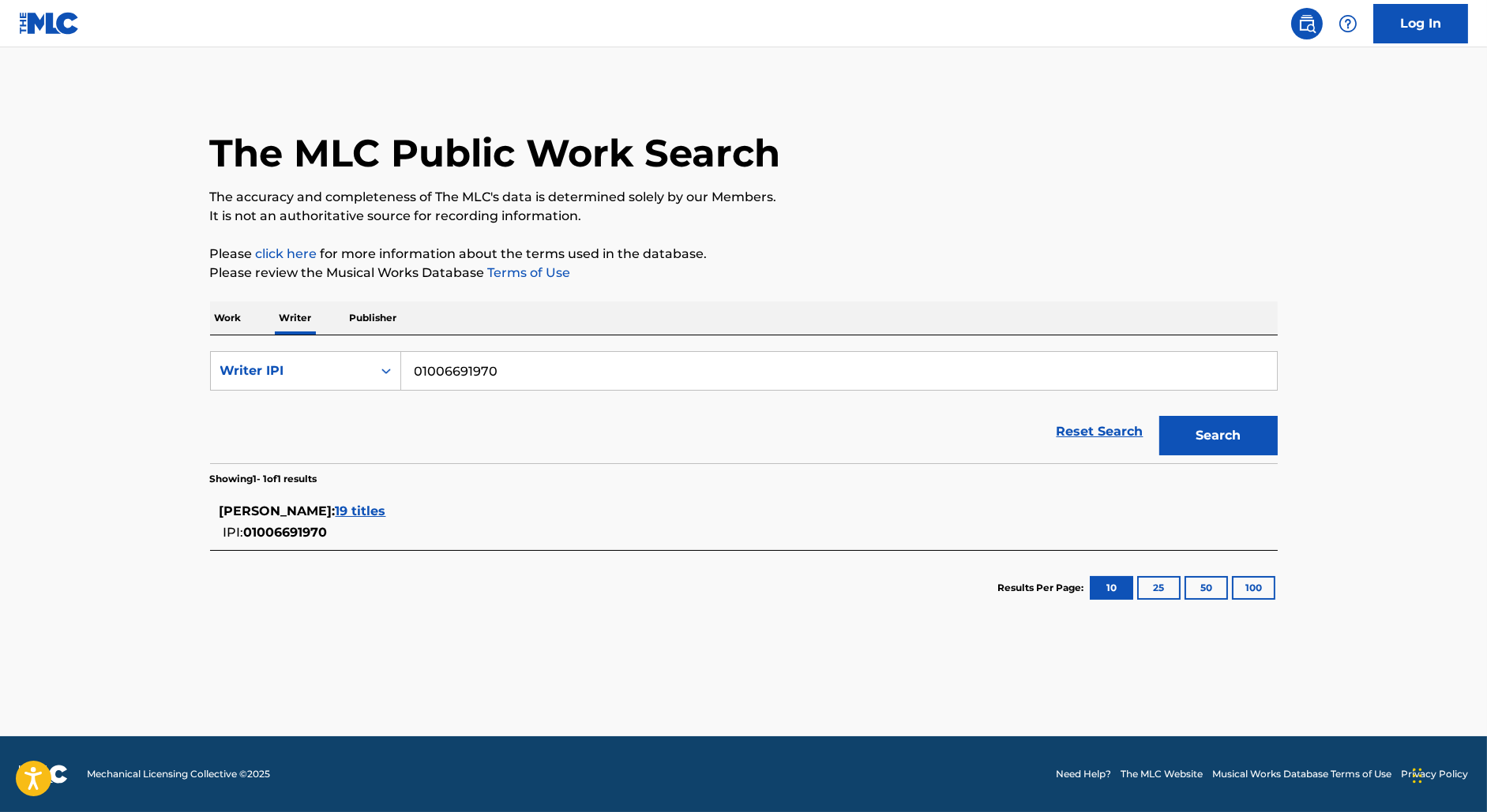
click at [339, 514] on span "19 titles" at bounding box center [361, 510] width 51 height 15
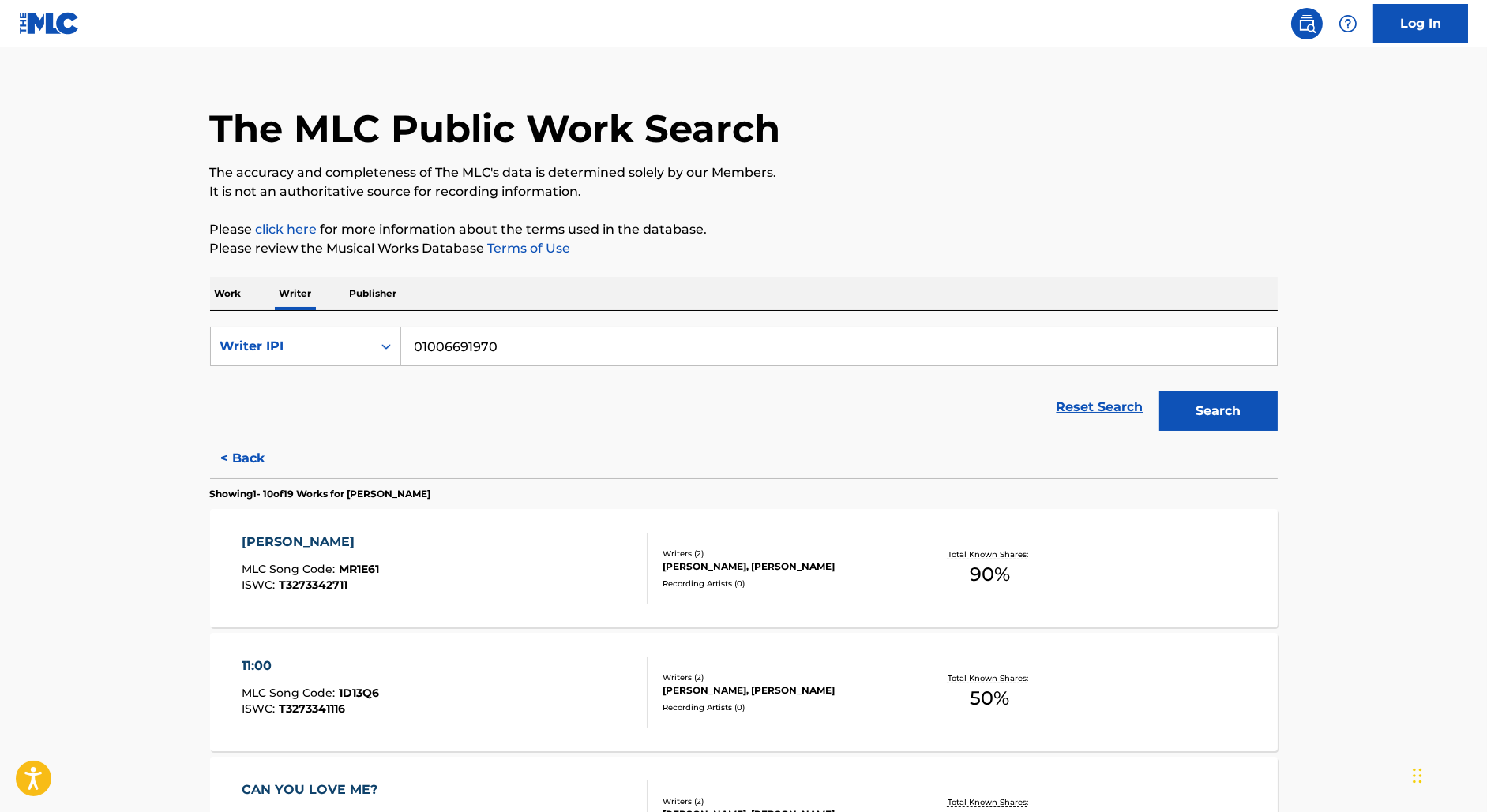
scroll to position [26, 0]
click at [510, 551] on div "MONTERO MLC Song Code : MR1E61 ISWC : T3273342711" at bounding box center [445, 566] width 406 height 71
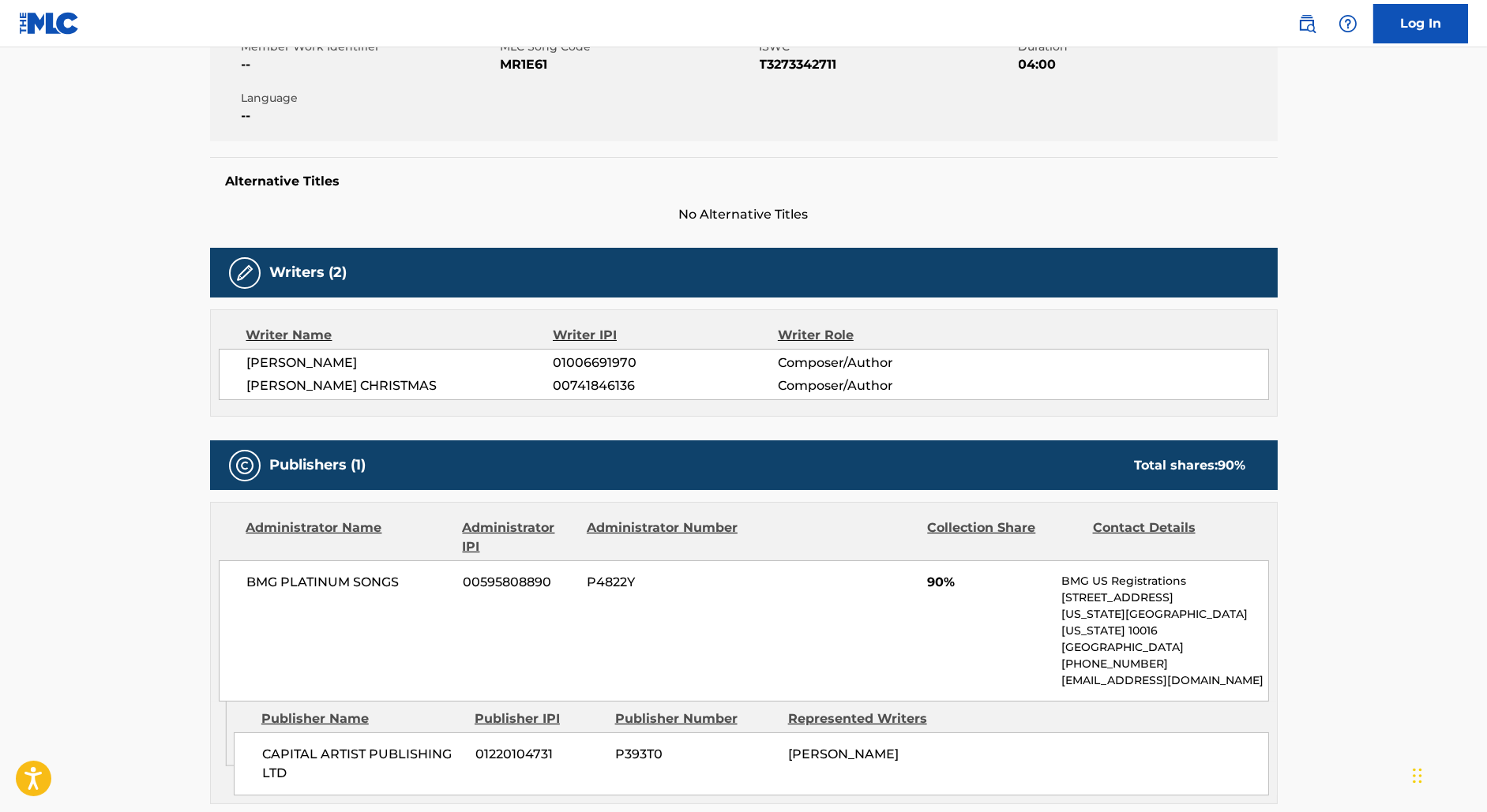
scroll to position [345, 0]
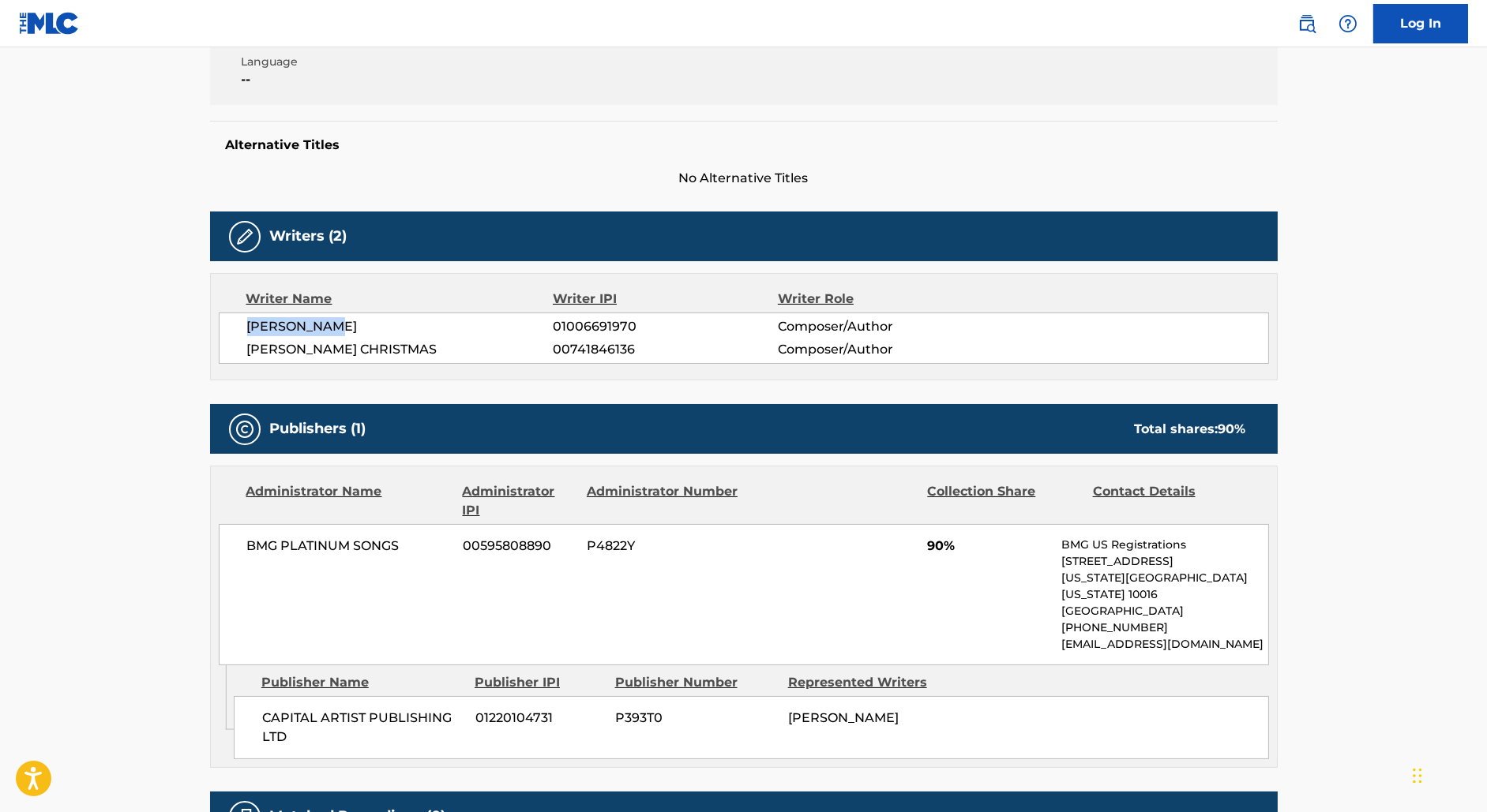
drag, startPoint x: 347, startPoint y: 326, endPoint x: 183, endPoint y: 326, distance: 164.0
click at [183, 326] on main "< Back to public search results Copy work link [PERSON_NAME] Work Detail Member…" at bounding box center [744, 310] width 1487 height 1213
copy span "[PERSON_NAME]"
drag, startPoint x: 562, startPoint y: 322, endPoint x: 714, endPoint y: 322, distance: 152.0
click at [714, 322] on span "01006691970" at bounding box center [665, 327] width 224 height 19
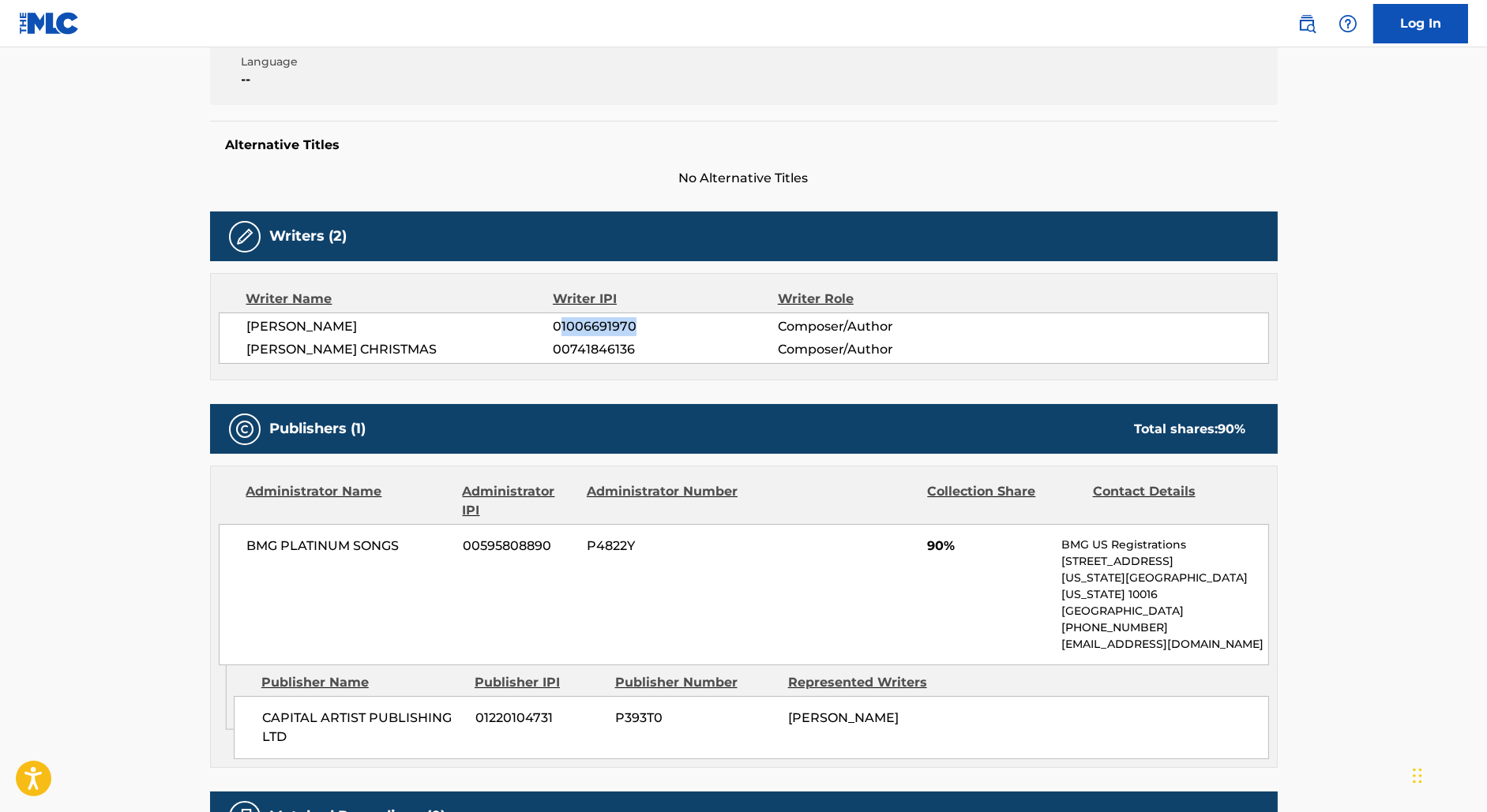
copy span "1006691970"
